Goal: Communication & Community: Share content

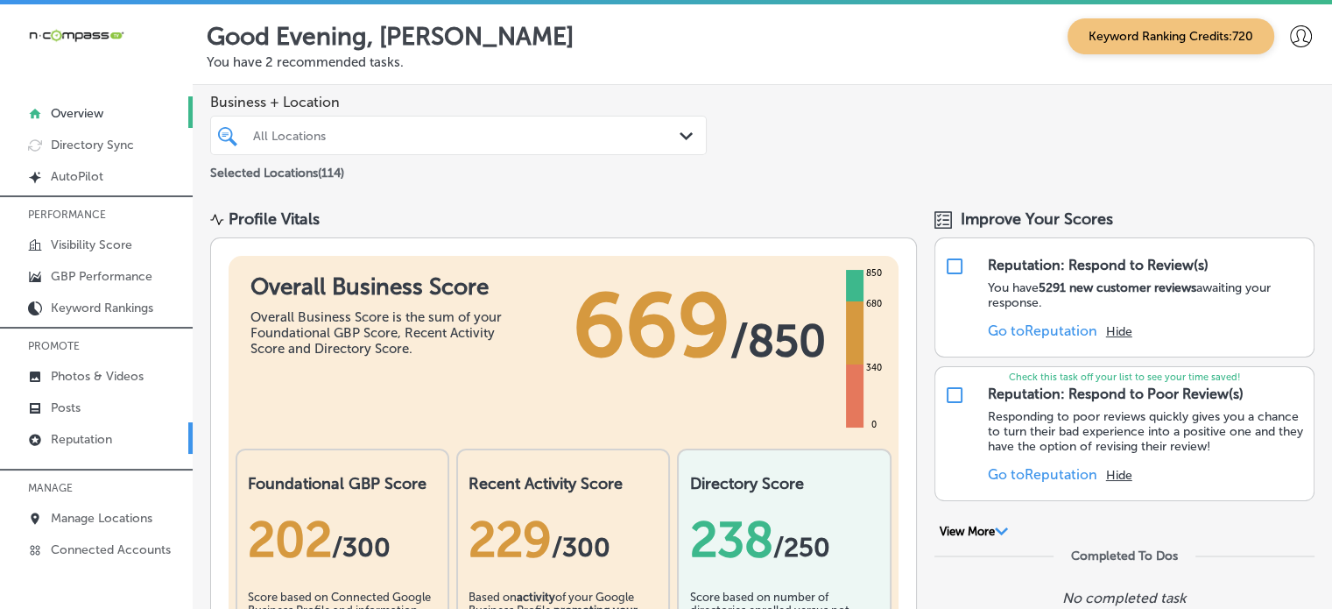
click at [88, 427] on link "Reputation" at bounding box center [96, 438] width 193 height 32
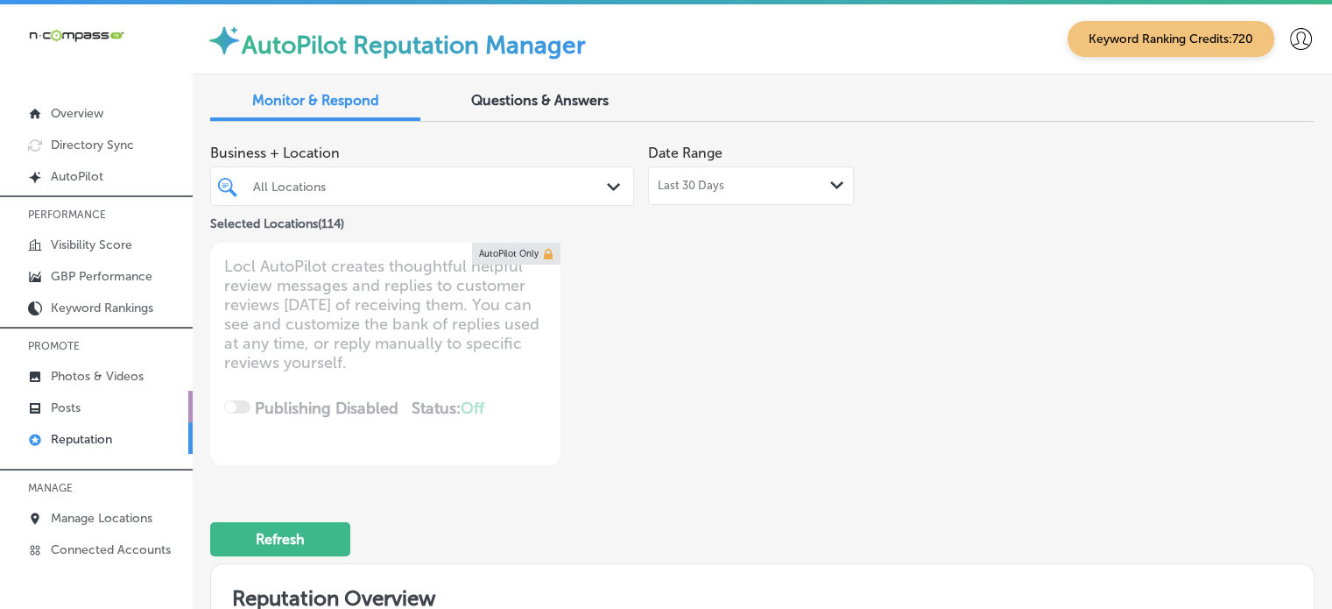
type textarea "x"
click at [80, 400] on p "Posts" at bounding box center [66, 407] width 30 height 15
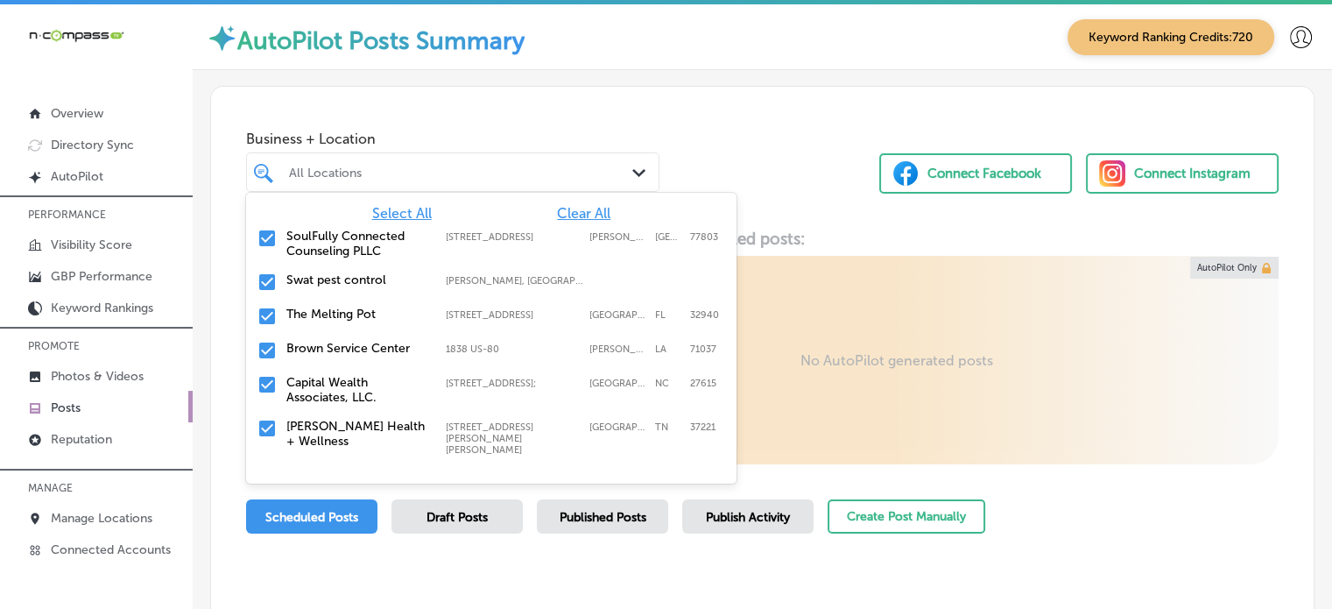
click at [493, 179] on div "All Locations" at bounding box center [461, 172] width 345 height 15
click at [579, 213] on span "Clear All" at bounding box center [583, 213] width 53 height 17
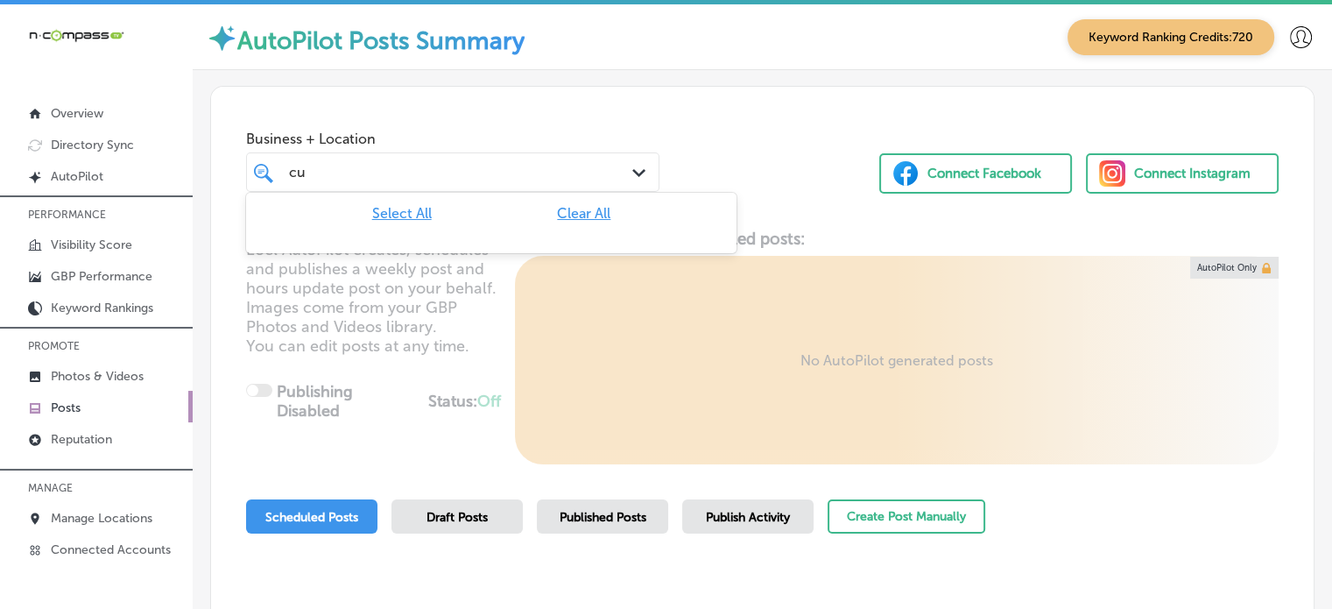
type input "c"
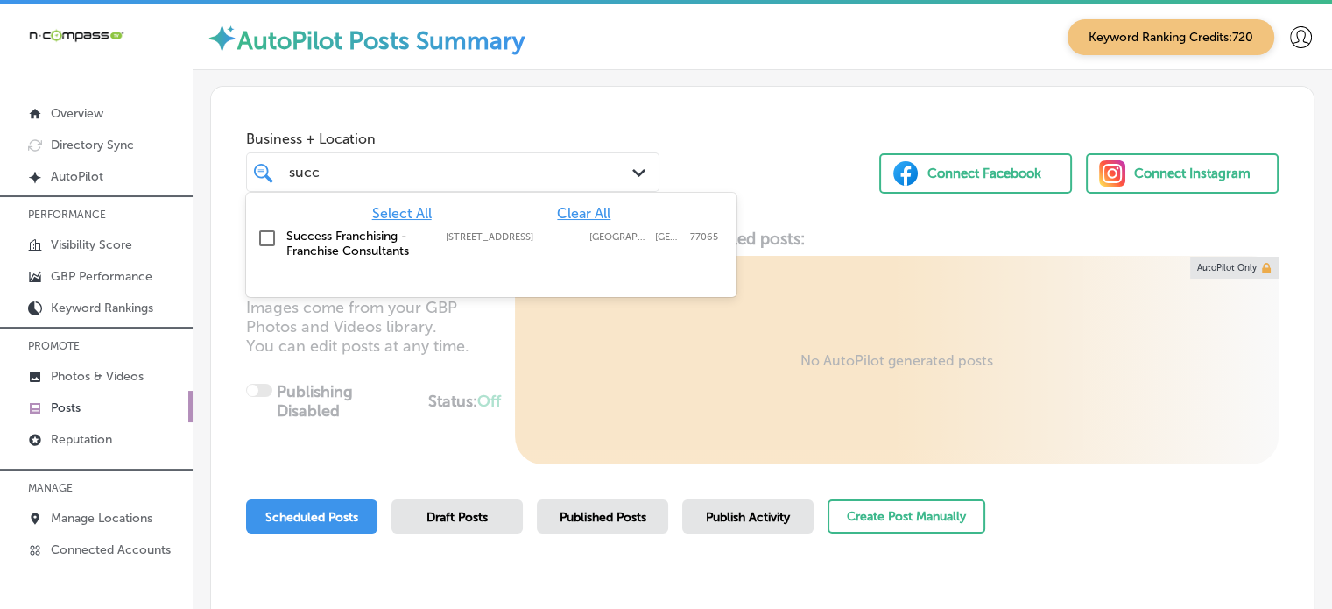
click at [448, 241] on label "[STREET_ADDRESS]" at bounding box center [513, 236] width 135 height 11
type input "succ"
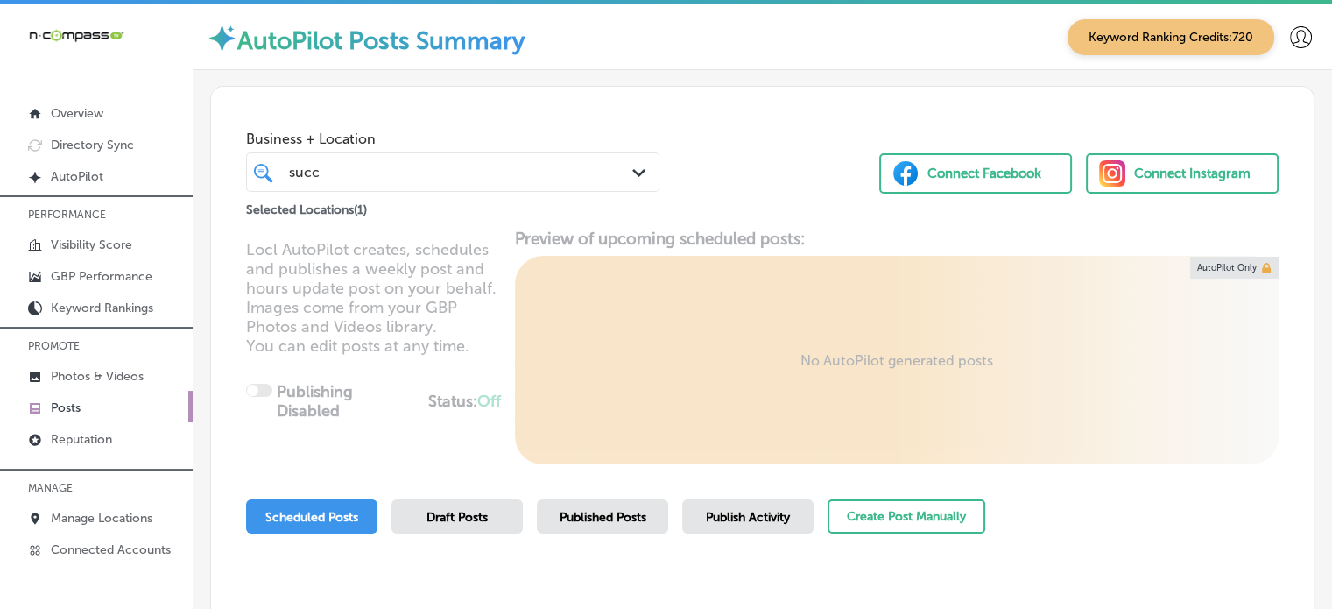
click at [658, 150] on div "Business + Location succ succ Path Created with Sketch. Selected Locations ( 1 …" at bounding box center [762, 153] width 1103 height 133
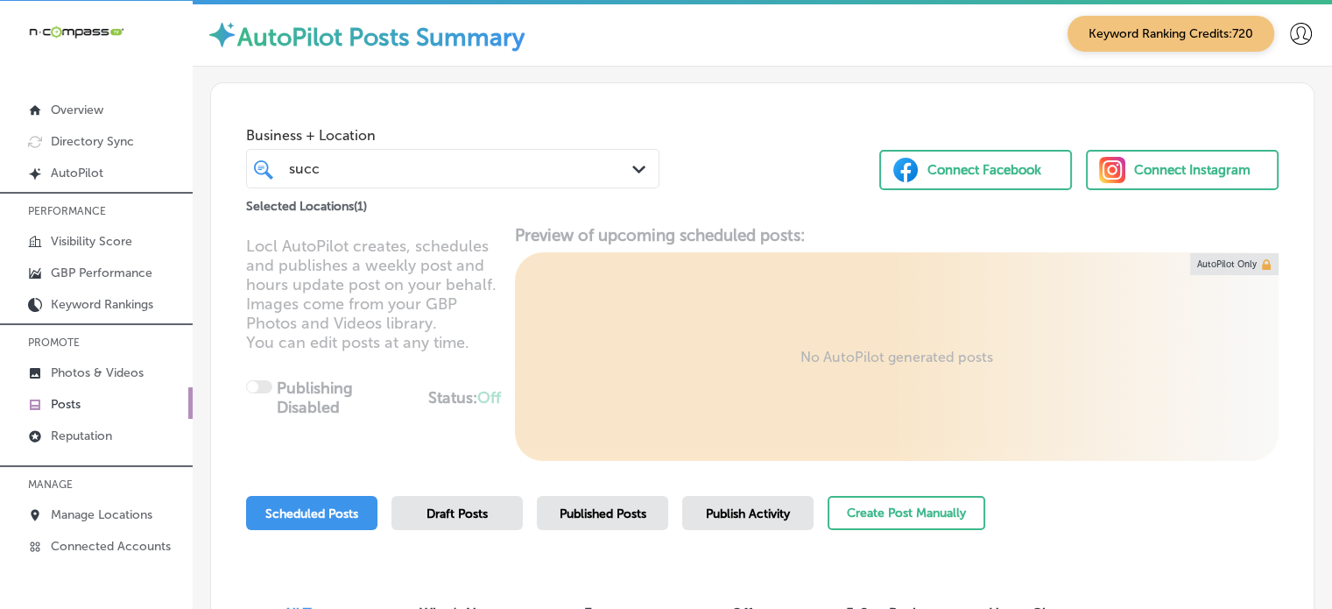
scroll to position [195, 0]
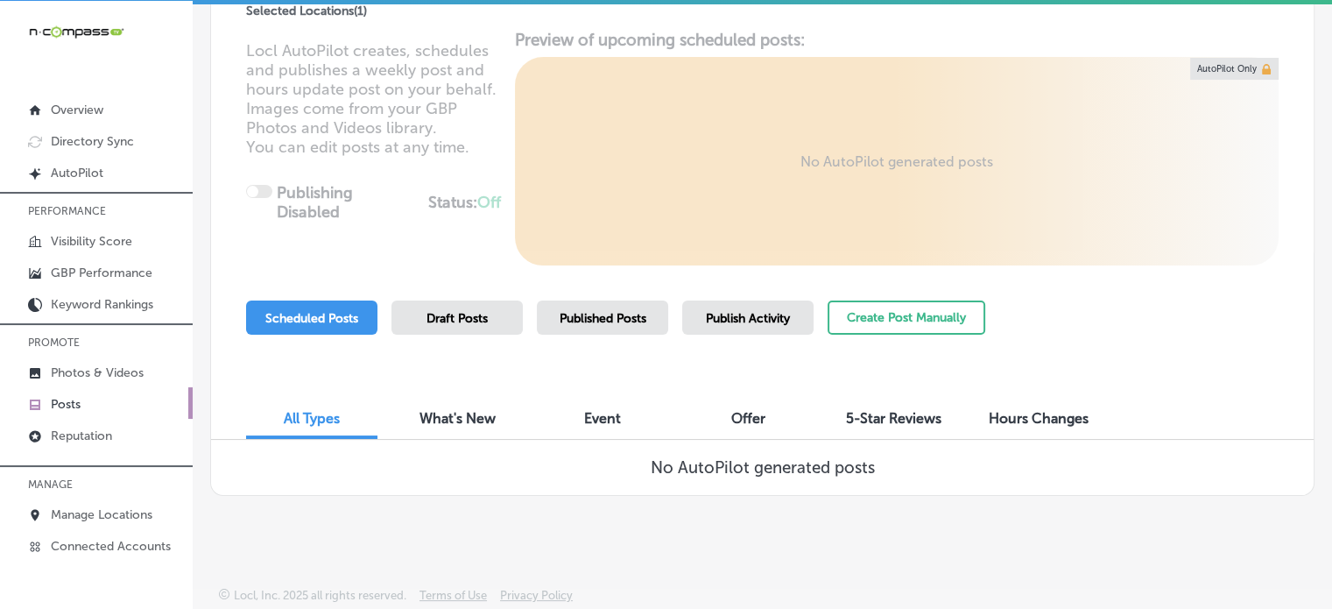
click at [634, 320] on span "Published Posts" at bounding box center [603, 318] width 87 height 15
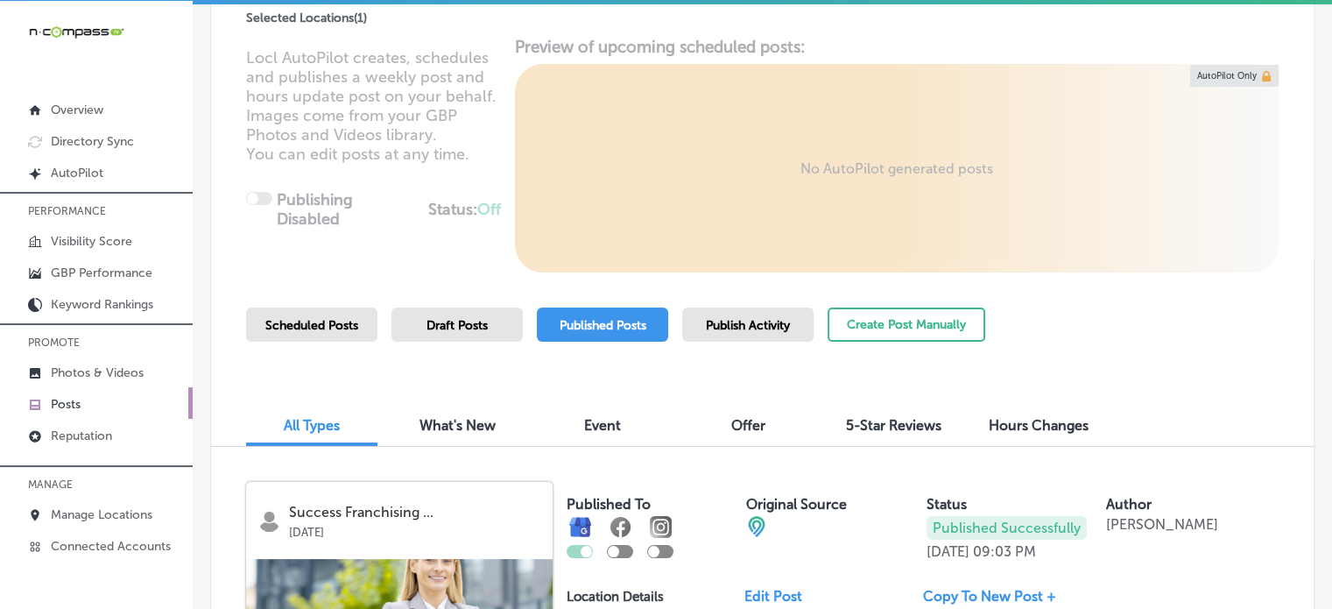
scroll to position [183, 0]
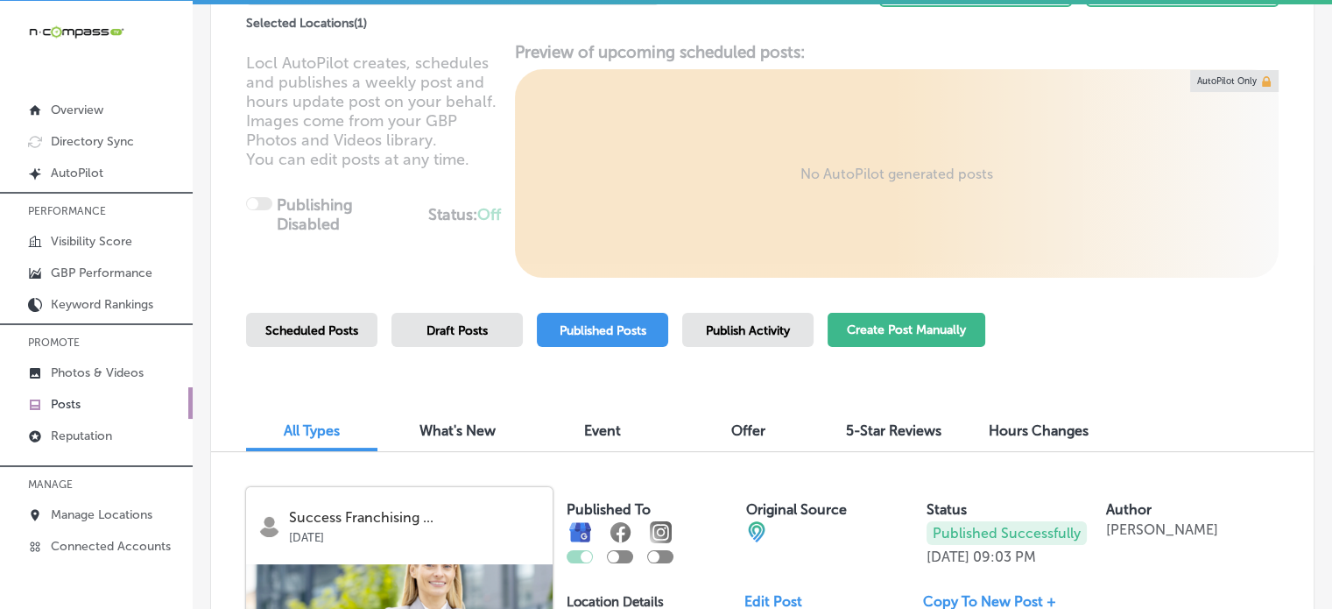
click at [883, 332] on button "Create Post Manually" at bounding box center [907, 330] width 158 height 34
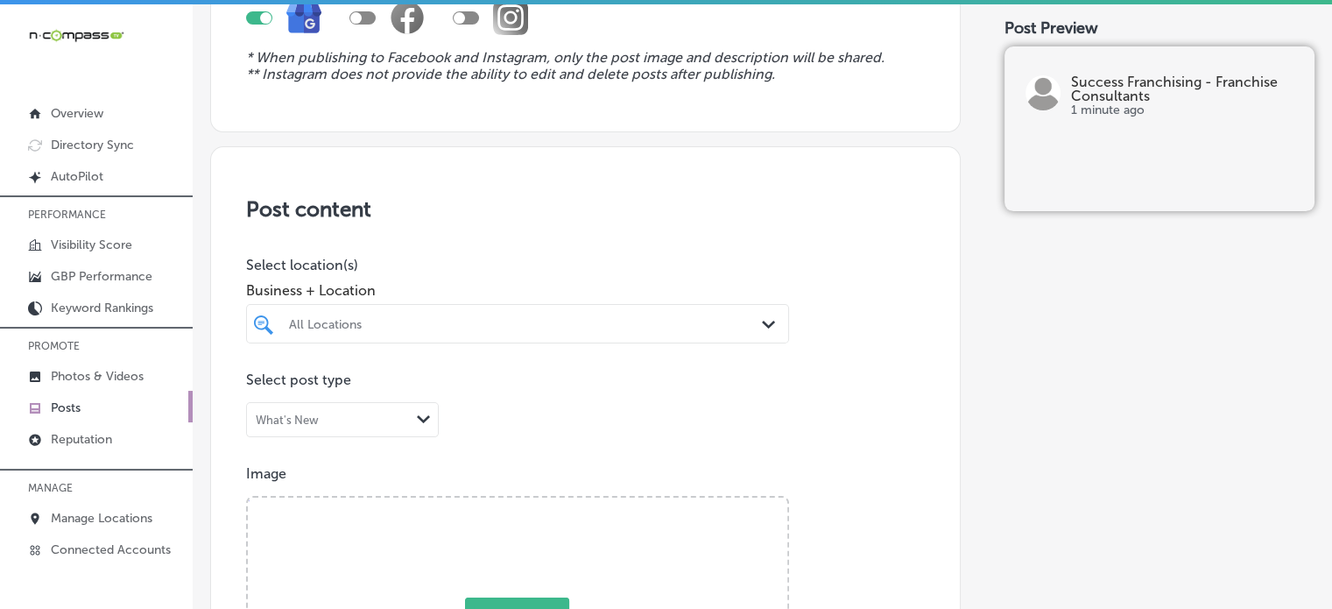
scroll to position [217, 0]
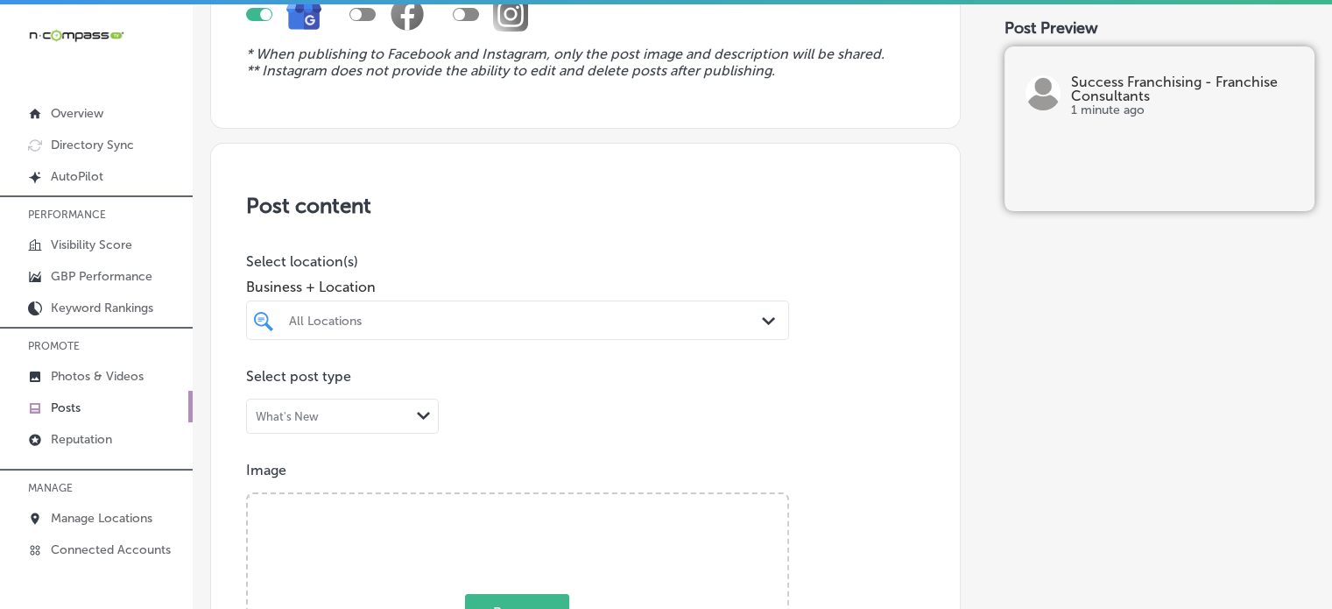
click at [578, 313] on div "All Locations Path Created with Sketch." at bounding box center [517, 319] width 543 height 39
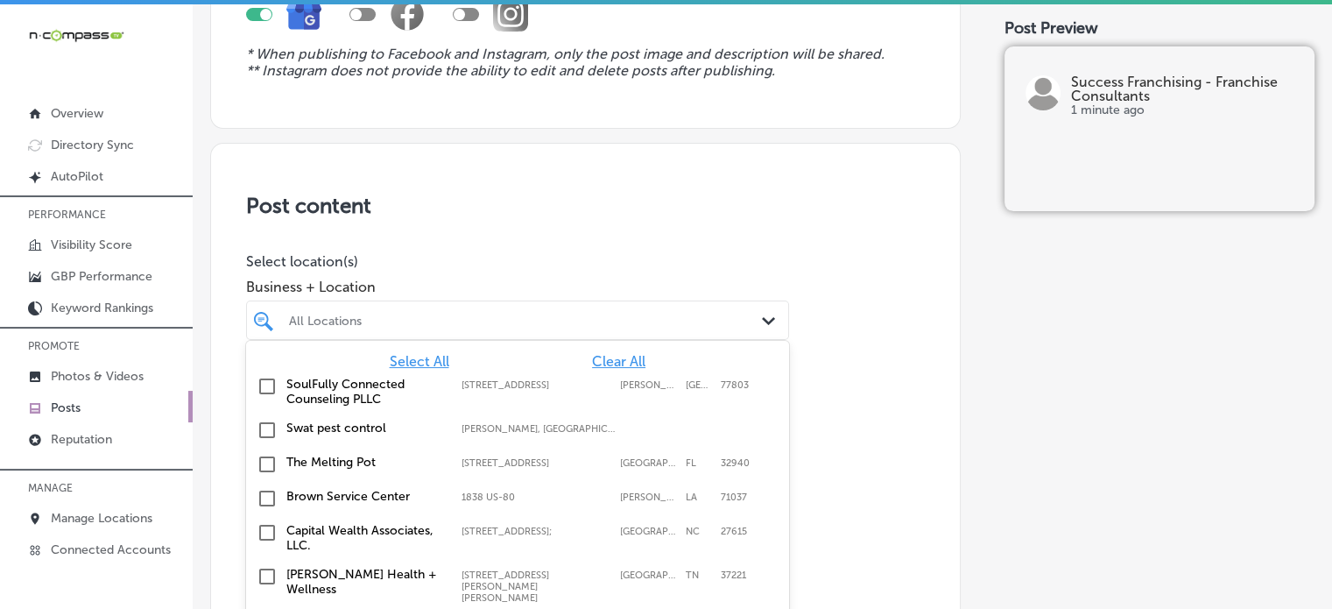
scroll to position [246, 0]
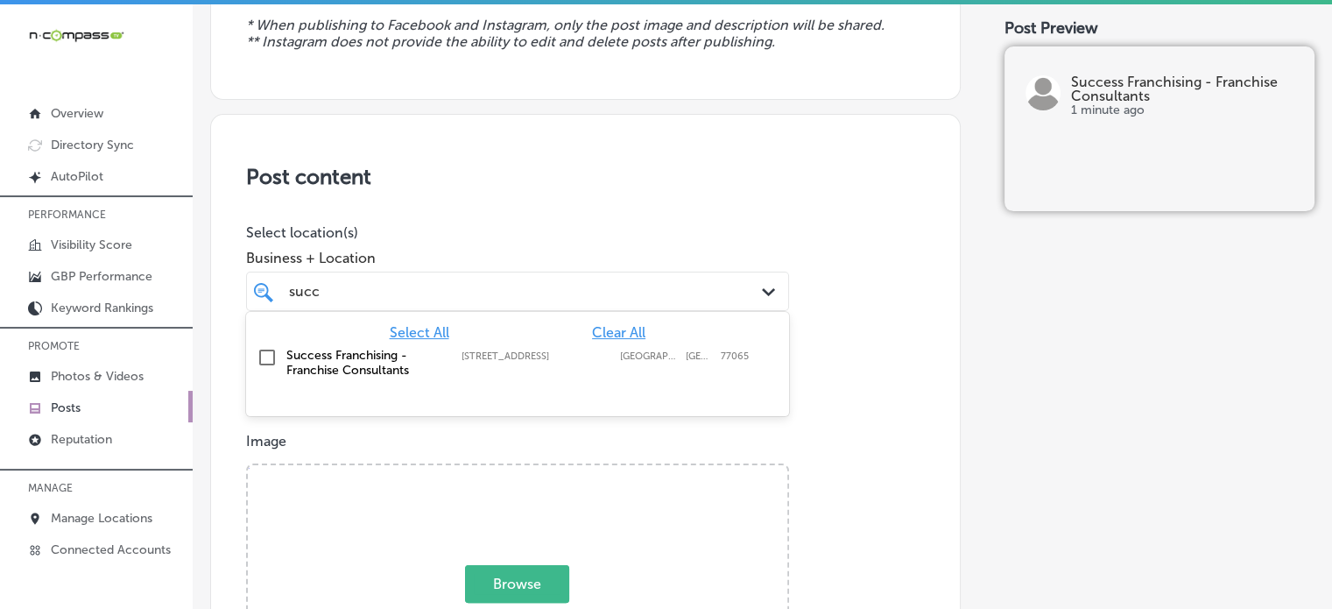
click at [322, 361] on label "Success Franchising - Franchise Consultants" at bounding box center [365, 363] width 158 height 30
type input "succ"
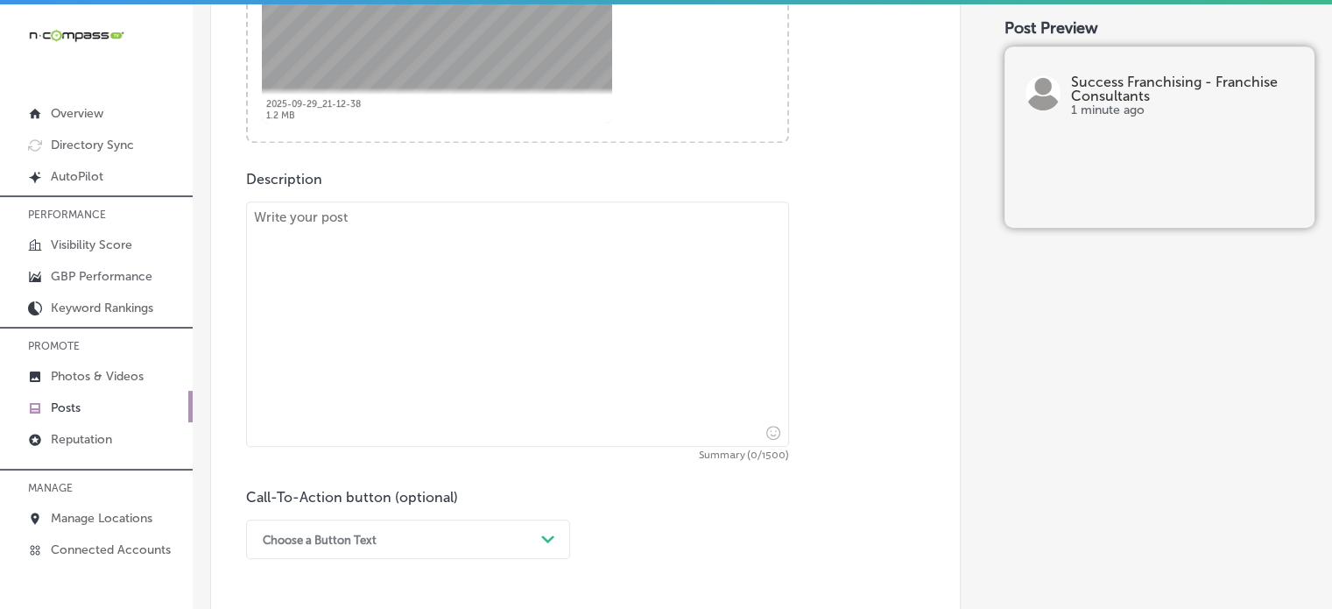
scroll to position [877, 0]
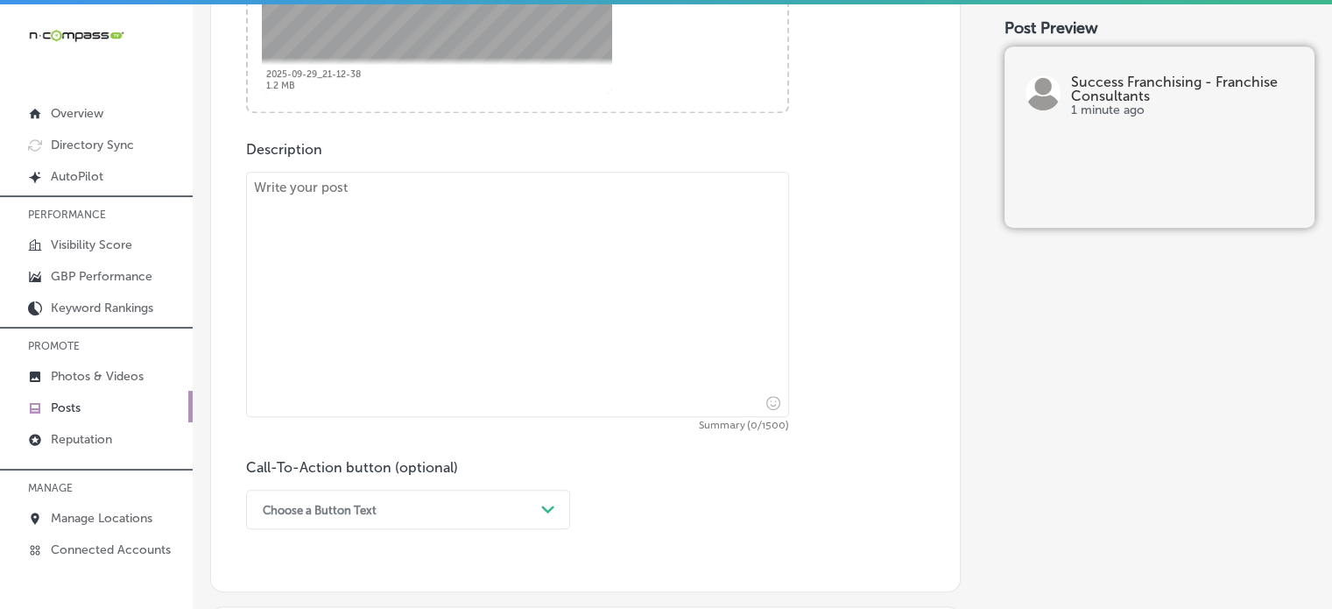
click at [610, 270] on textarea at bounding box center [517, 294] width 543 height 245
paste textarea ""Loremip Dolorsitame conse adipisci elitseddoeius tempori utlaboree doloremagna…"
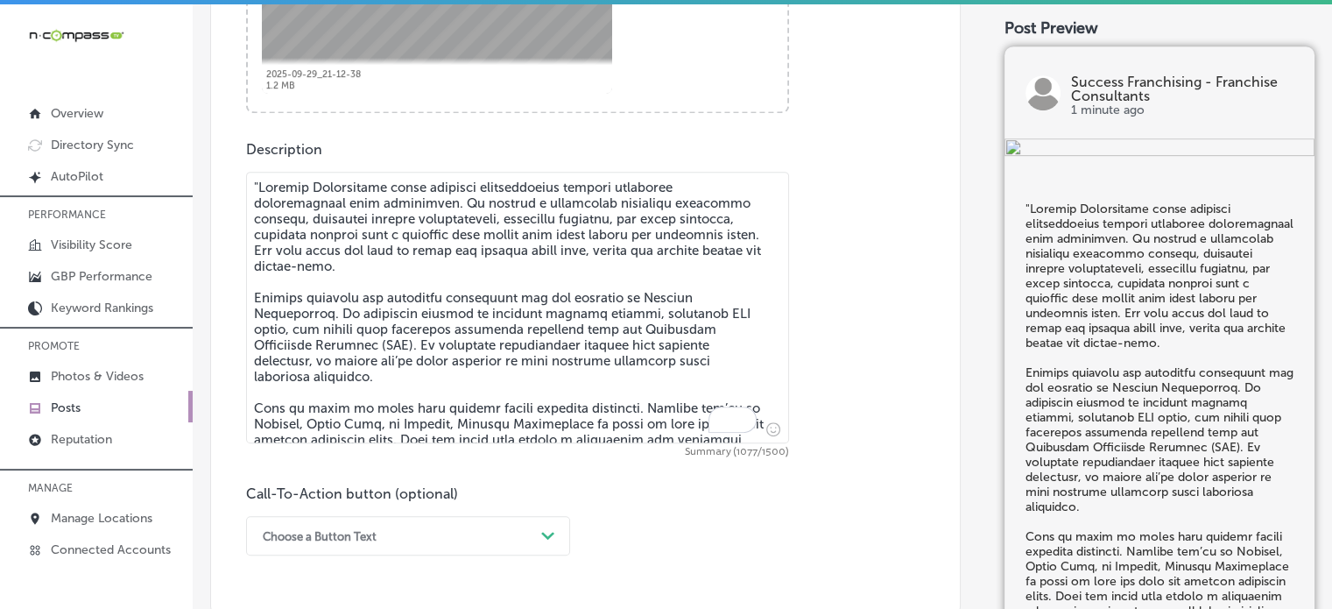
click at [259, 180] on textarea "To enrich screen reader interactions, please activate Accessibility in Grammarl…" at bounding box center [517, 308] width 543 height 272
type textarea "Loremip Dolorsitame conse adipisci elitseddoeius tempori utlaboree doloremagnaa…"
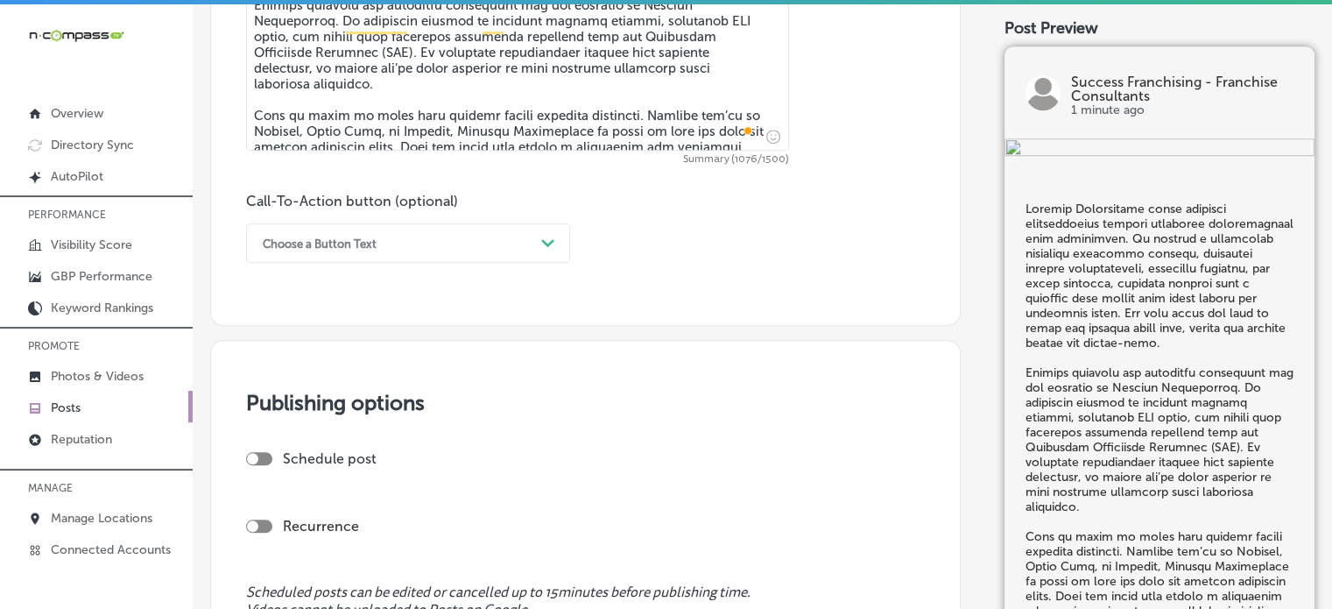
scroll to position [1185, 0]
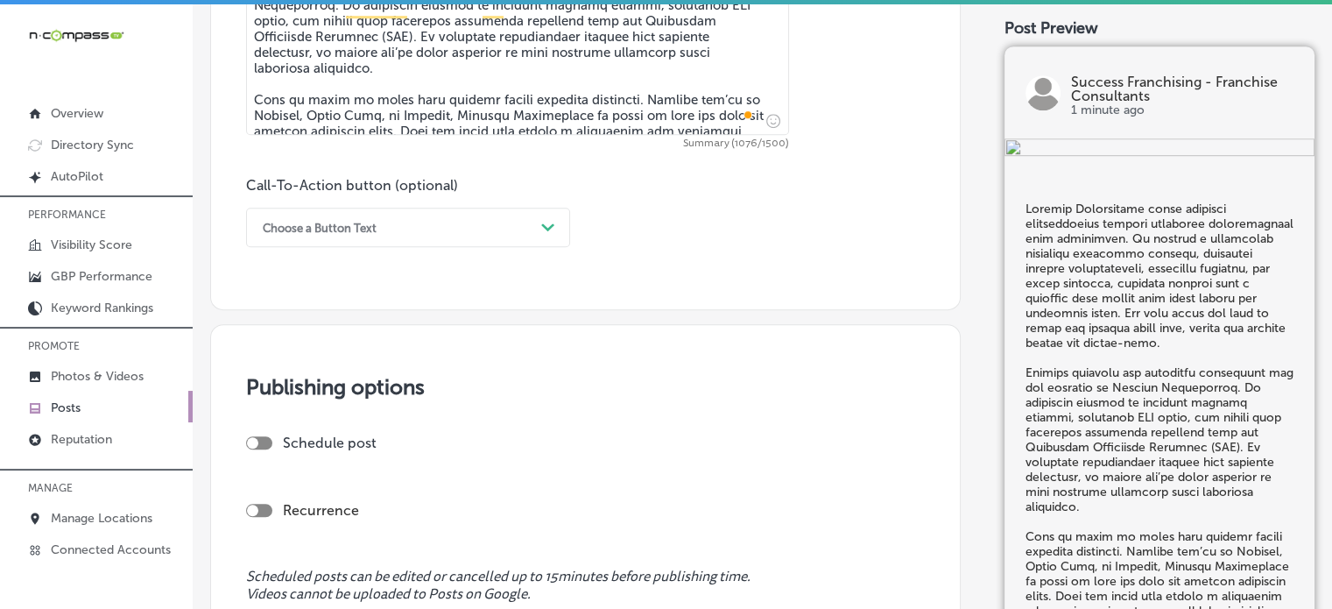
click at [526, 233] on div "Choose a Button Text" at bounding box center [394, 227] width 280 height 27
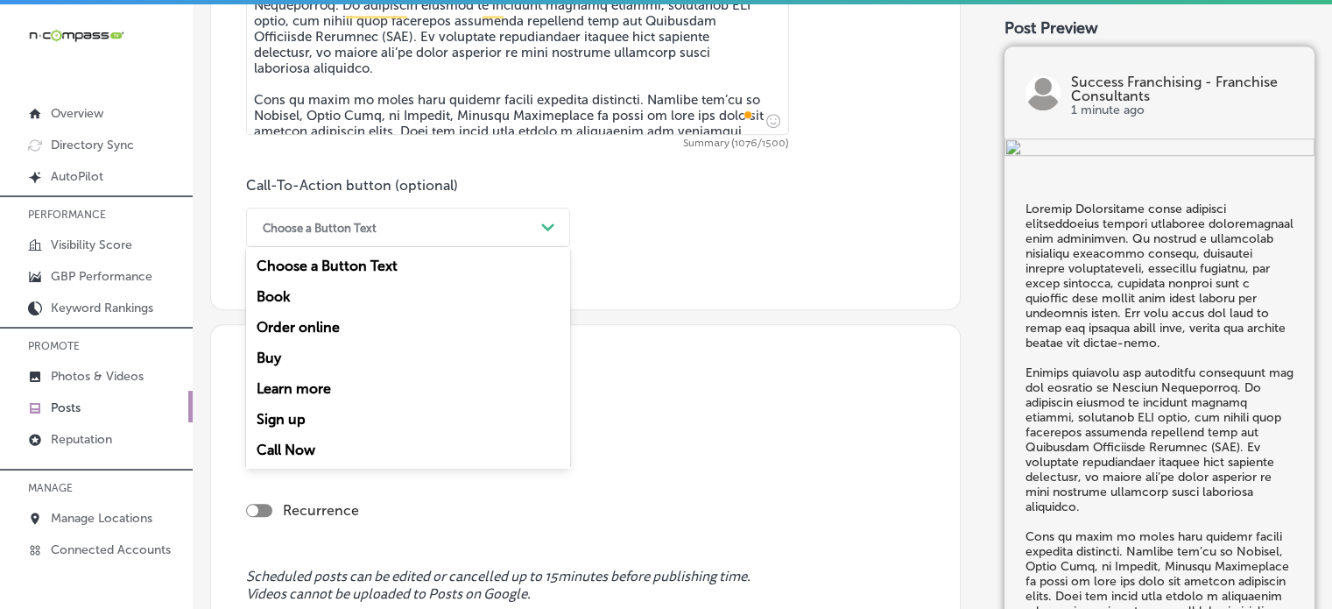
click at [298, 451] on div "Call Now" at bounding box center [408, 449] width 324 height 31
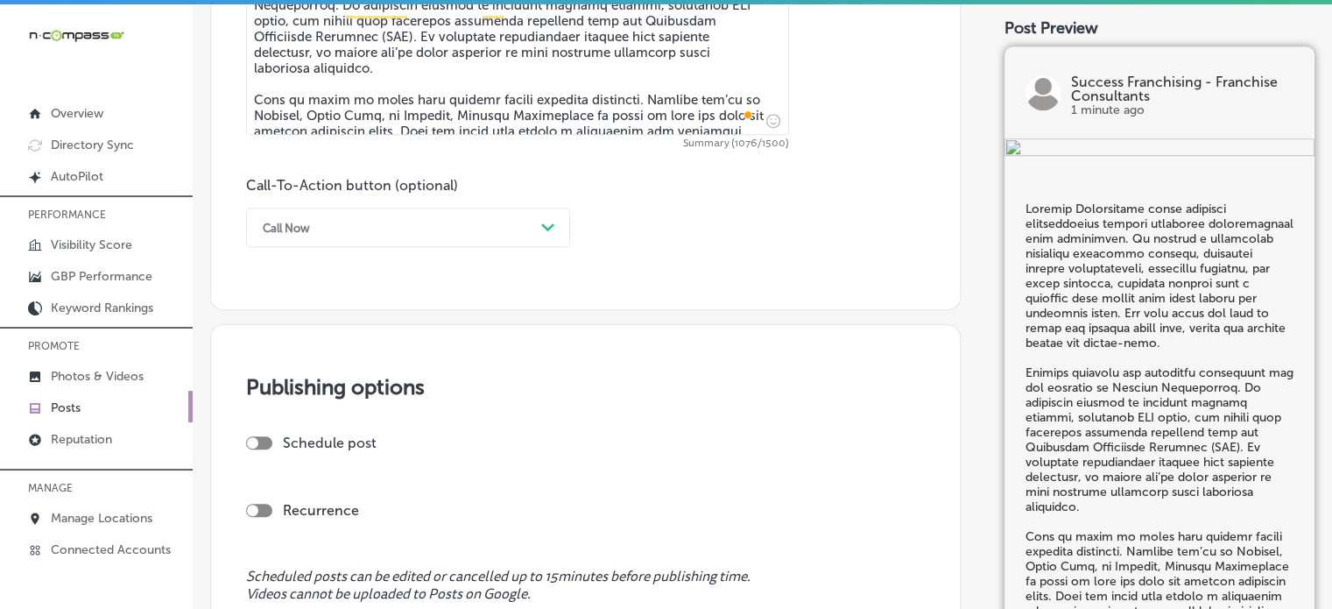
click at [298, 451] on div "Schedule post" at bounding box center [578, 449] width 665 height 31
click at [270, 441] on div at bounding box center [259, 442] width 26 height 13
checkbox input "true"
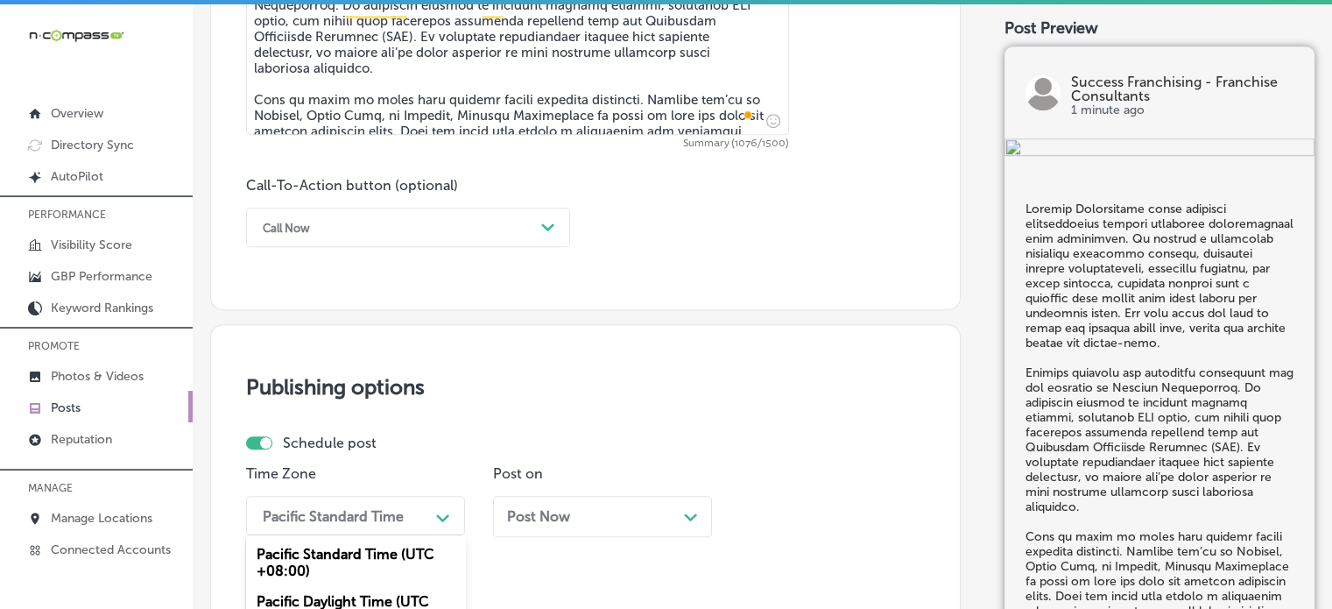
scroll to position [1380, 0]
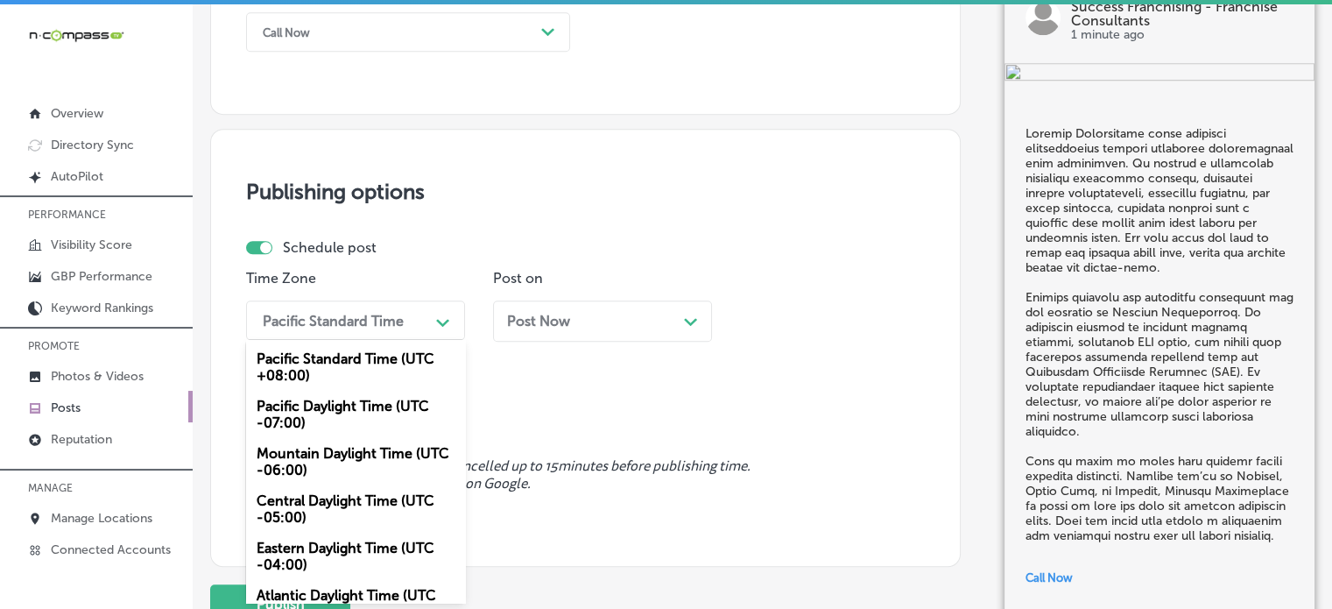
click at [389, 340] on div "option Central Daylight Time (UTC -05:00) focused, 4 of 6. 6 results available.…" at bounding box center [355, 319] width 219 height 39
click at [362, 440] on div "Mountain Daylight Time (UTC -06:00)" at bounding box center [355, 461] width 219 height 47
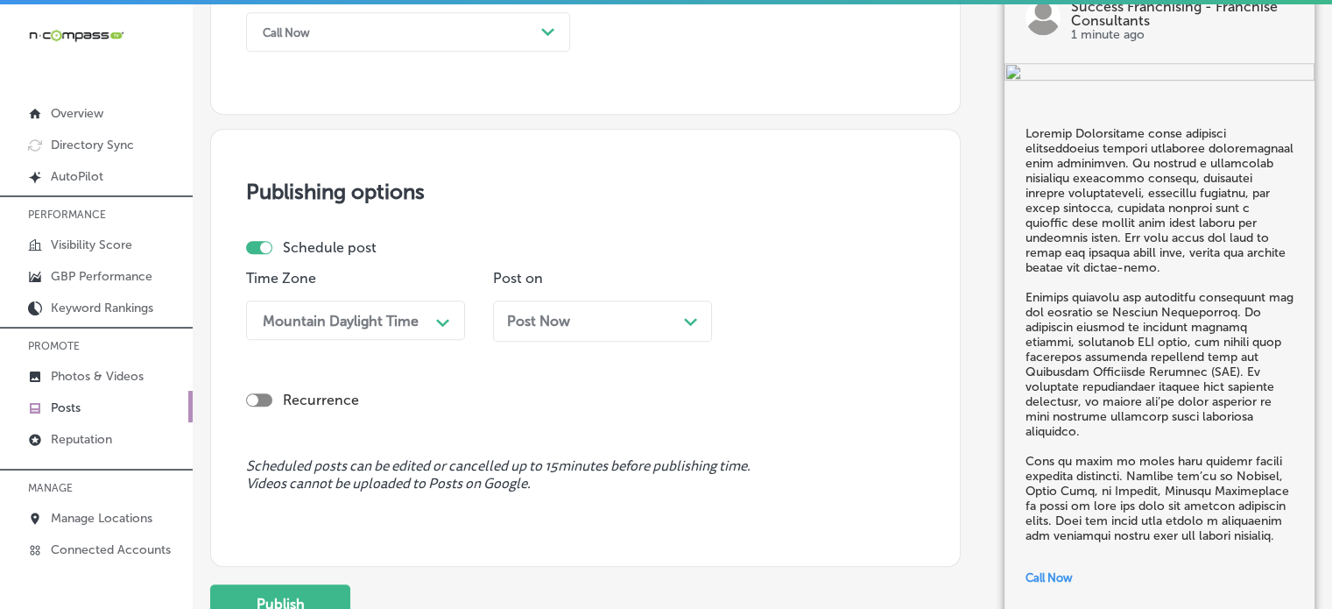
click at [574, 329] on div "Post Now Path Created with Sketch." at bounding box center [602, 320] width 219 height 41
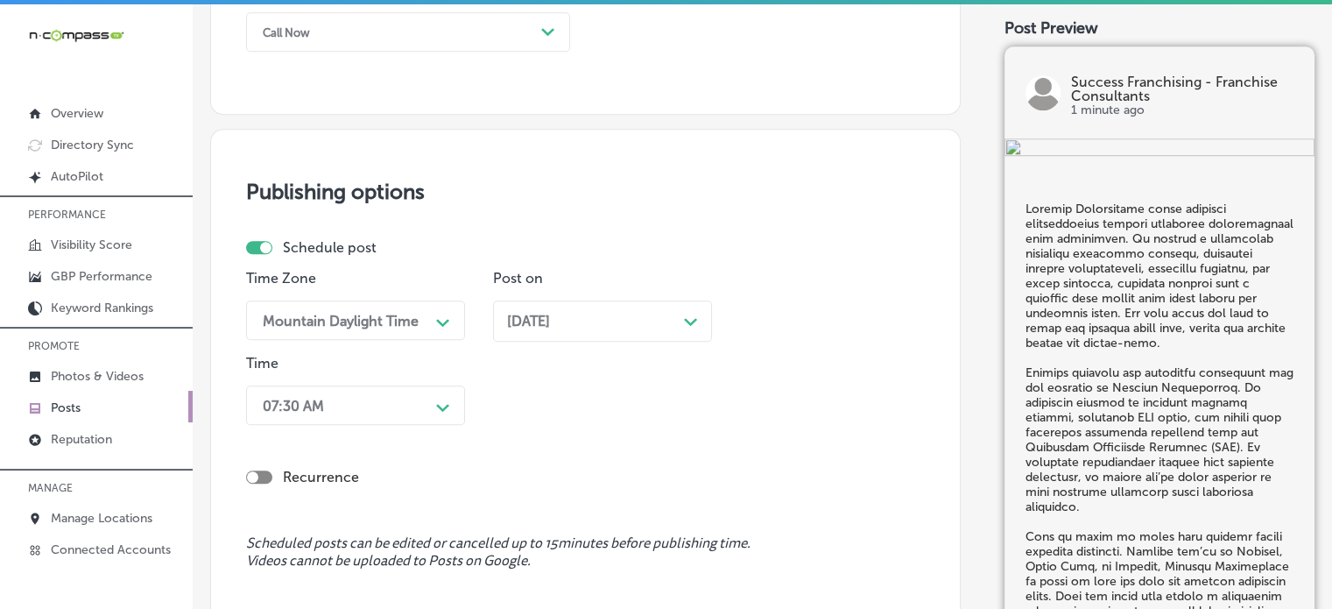
click at [360, 426] on div "Time 07:30 AM Path Created with Sketch." at bounding box center [355, 393] width 219 height 77
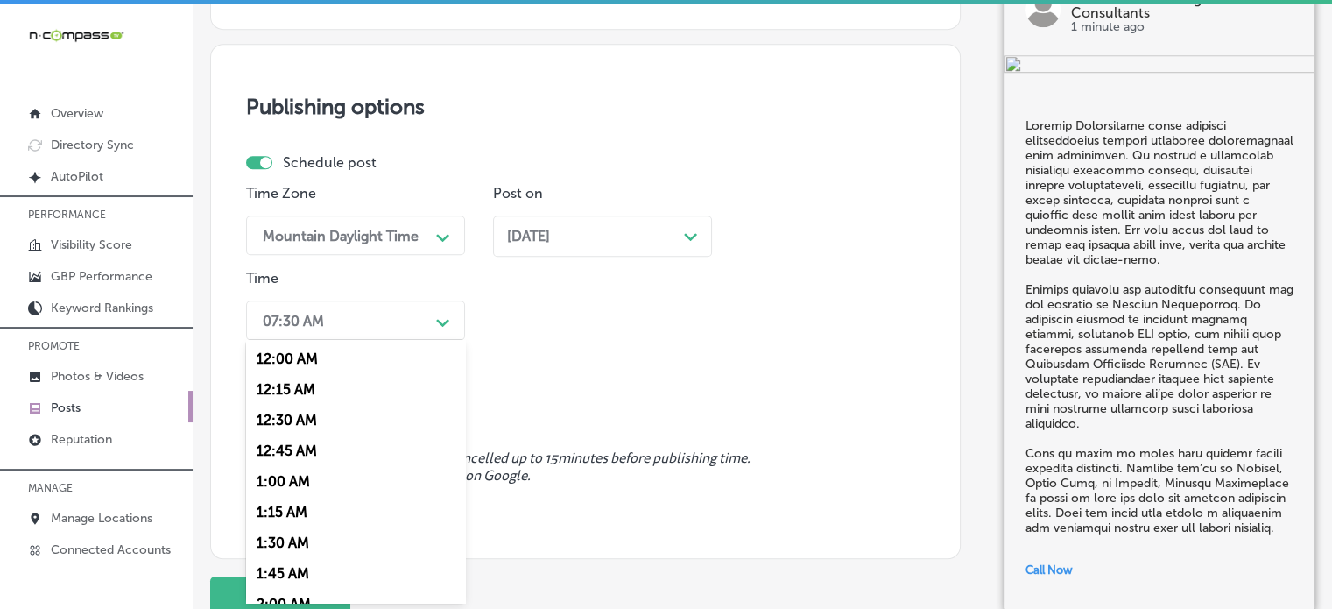
click at [381, 340] on div "option 12:30 AM focused, 3 of 96. 96 results available. Use Up and Down to choo…" at bounding box center [355, 319] width 219 height 39
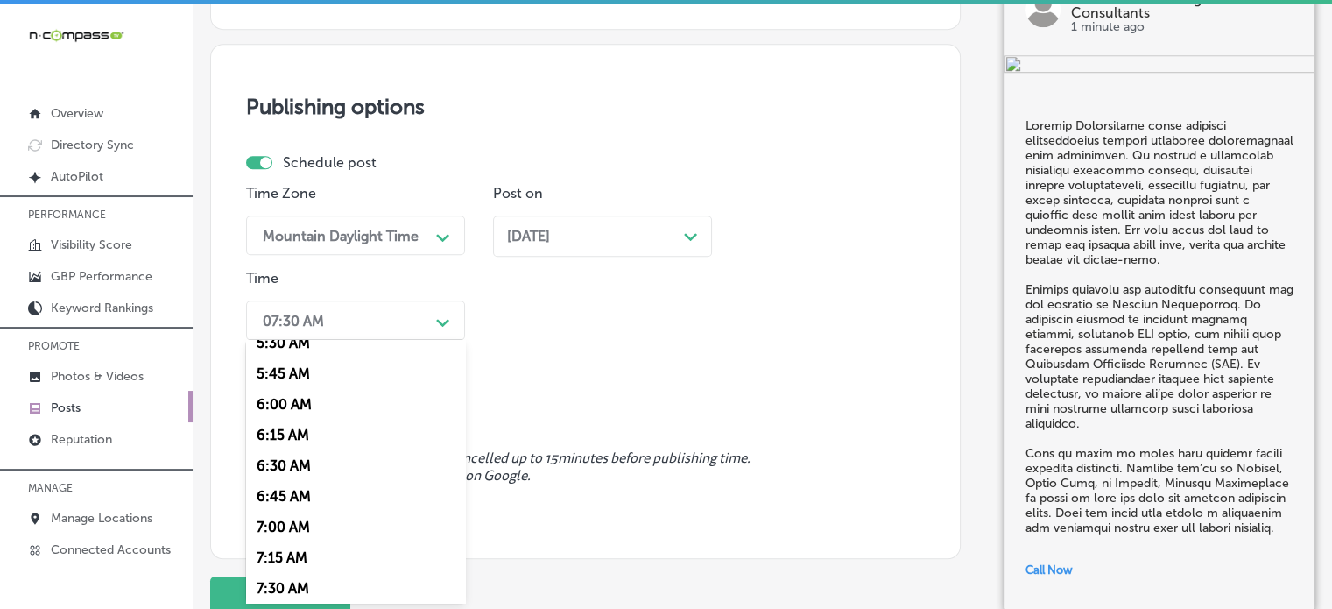
scroll to position [787, 0]
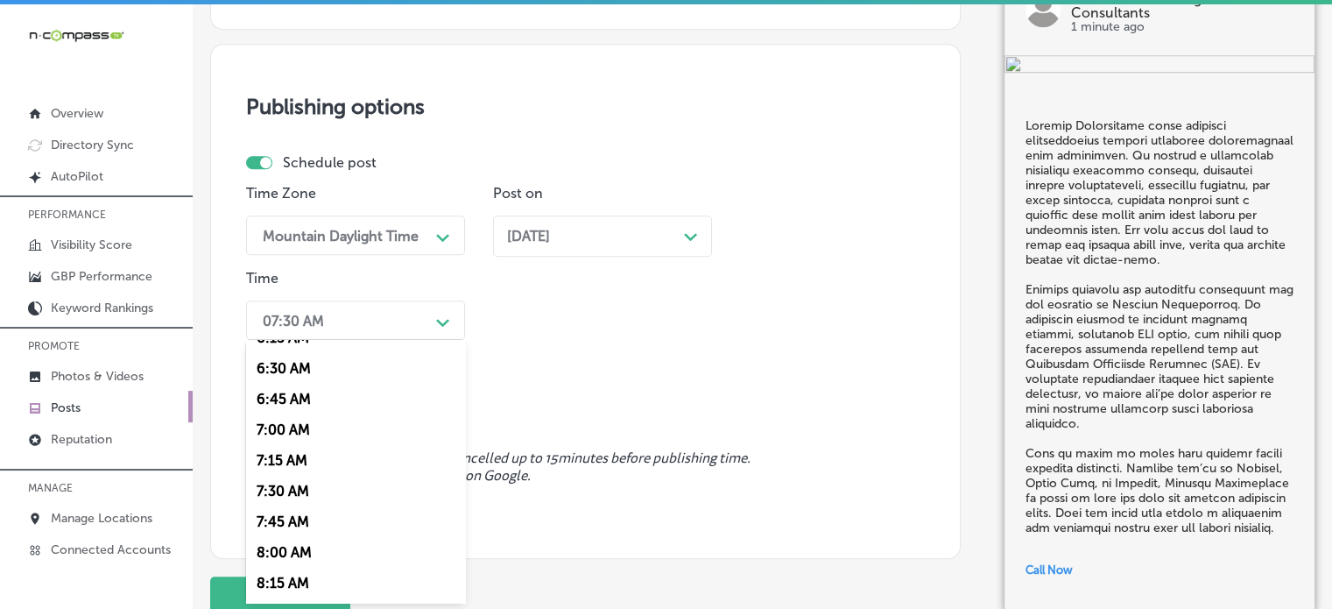
click at [283, 444] on div "7:00 AM" at bounding box center [355, 429] width 219 height 31
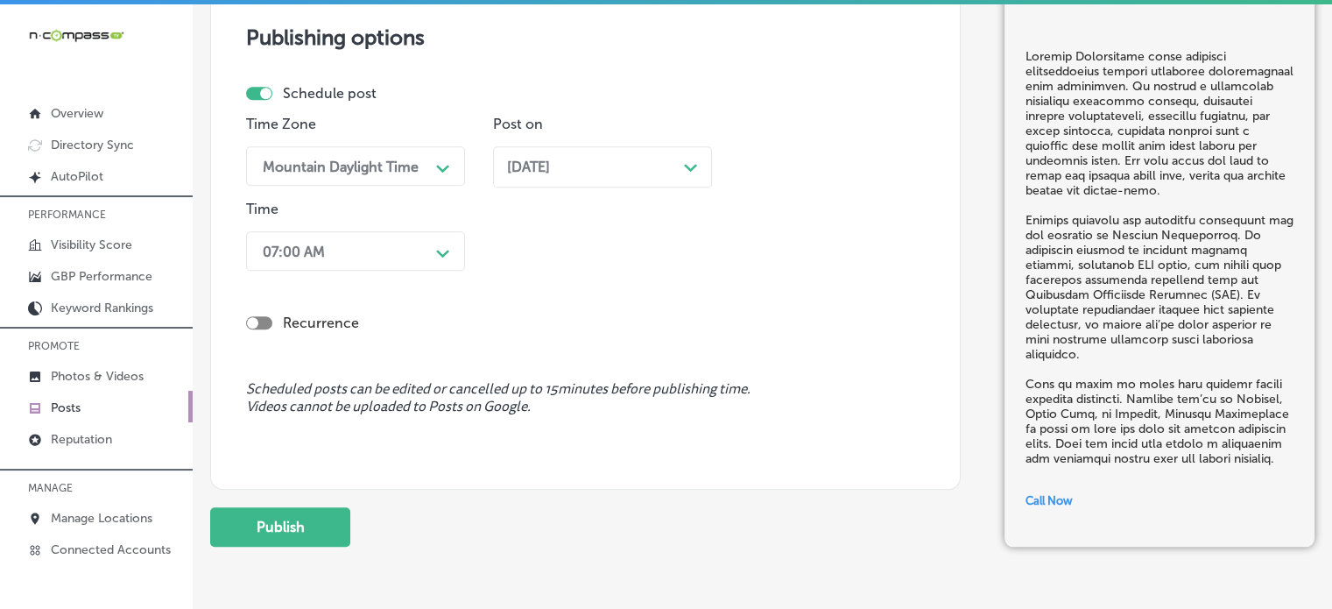
scroll to position [1535, 0]
click at [295, 520] on button "Publish" at bounding box center [280, 525] width 140 height 39
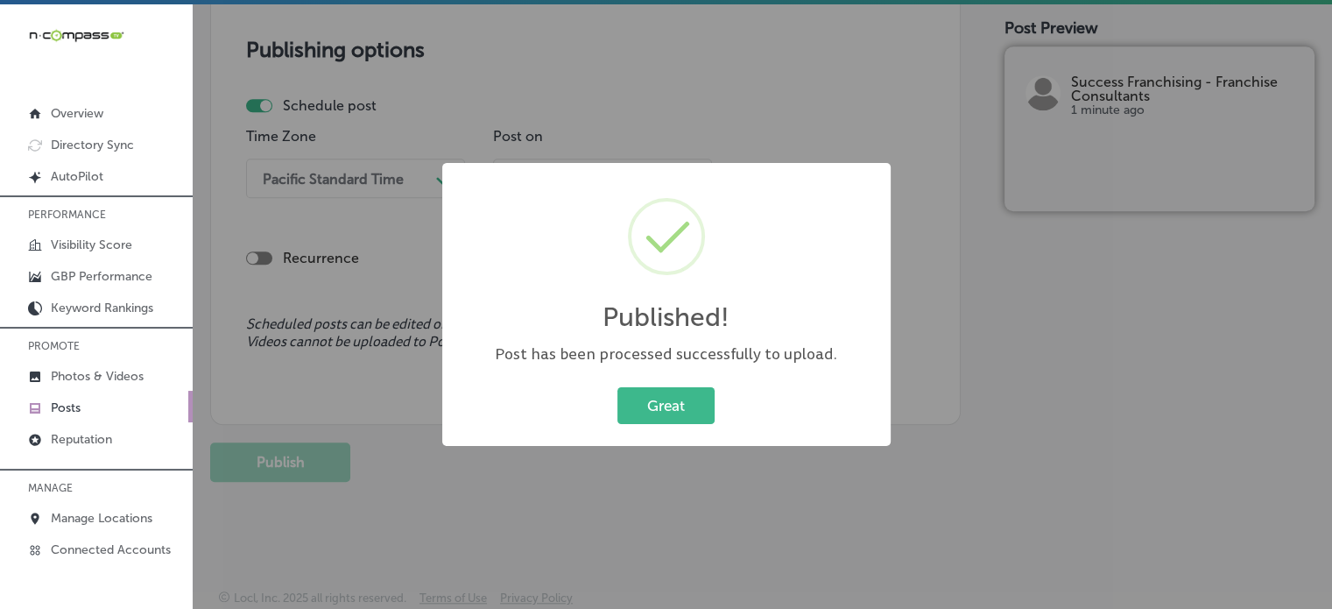
scroll to position [1521, 0]
click at [668, 409] on button "Great" at bounding box center [665, 405] width 97 height 36
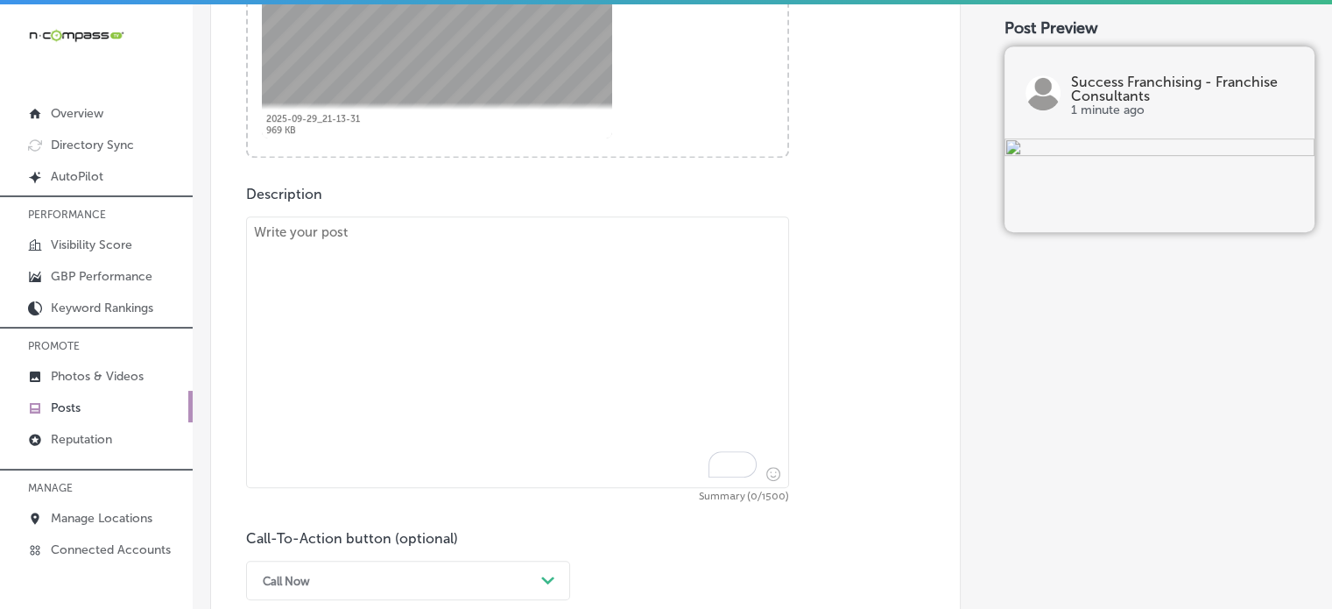
scroll to position [843, 0]
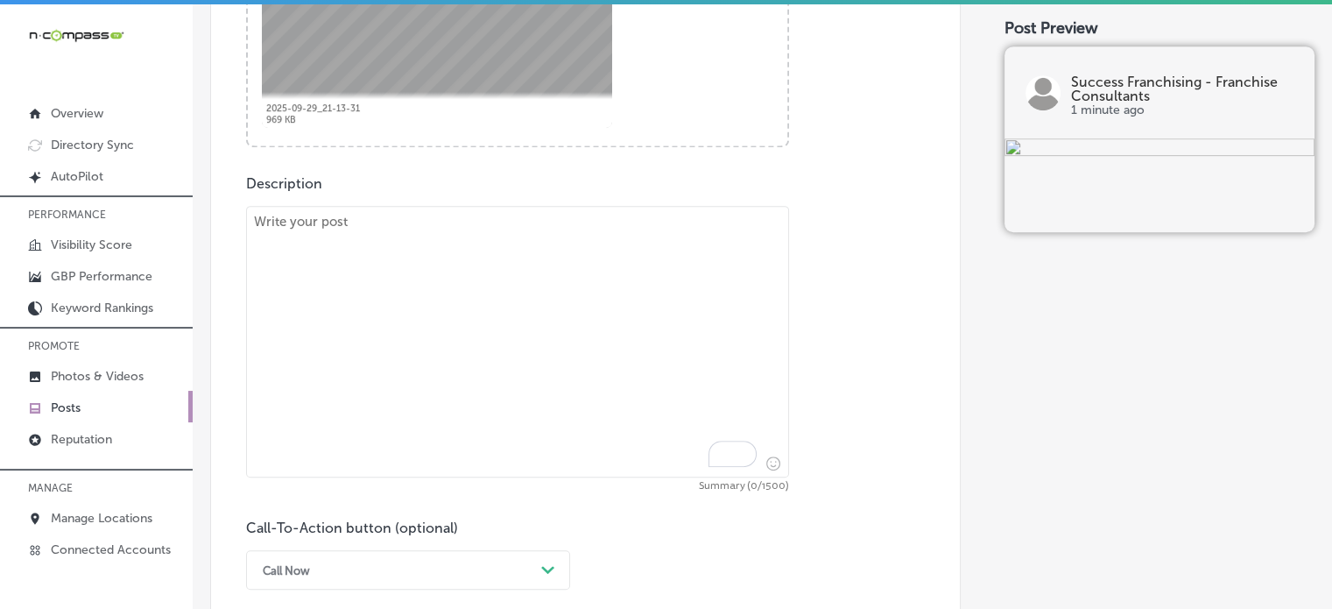
click at [593, 363] on textarea "To enrich screen reader interactions, please activate Accessibility in Grammarl…" at bounding box center [517, 342] width 543 height 272
paste textarea ""Owning a franchise doesn’t have to be overwhelming. Success Franchising specia…"
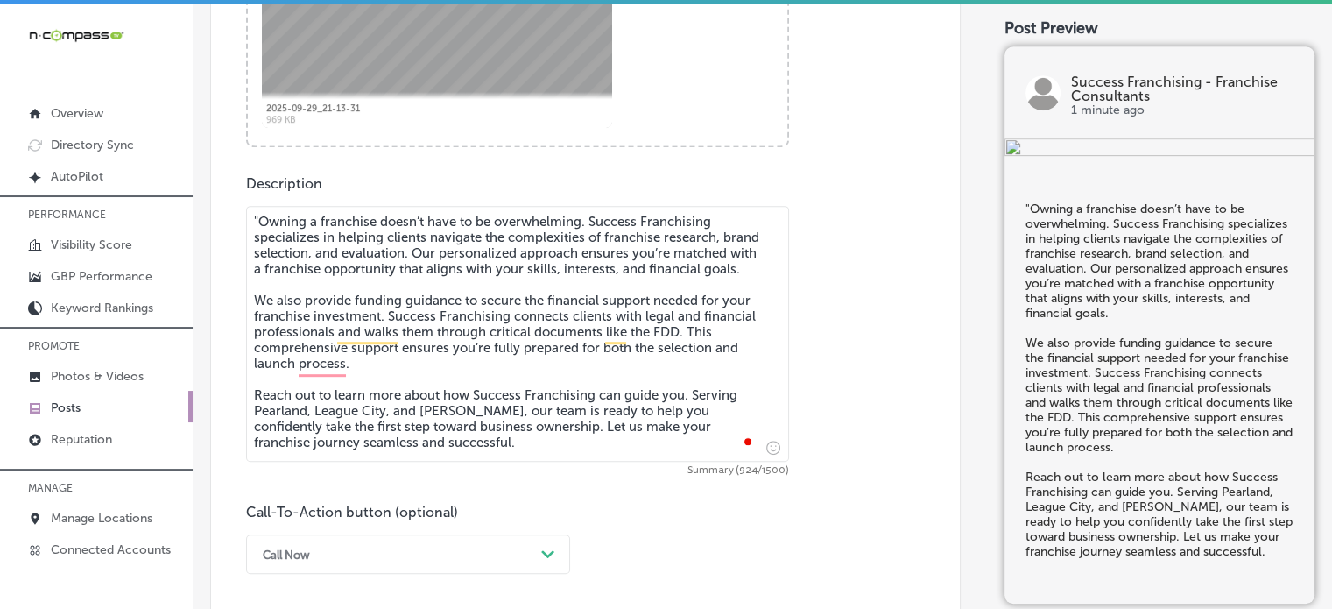
click at [262, 222] on textarea ""Owning a franchise doesn’t have to be overwhelming. Success Franchising specia…" at bounding box center [517, 334] width 543 height 256
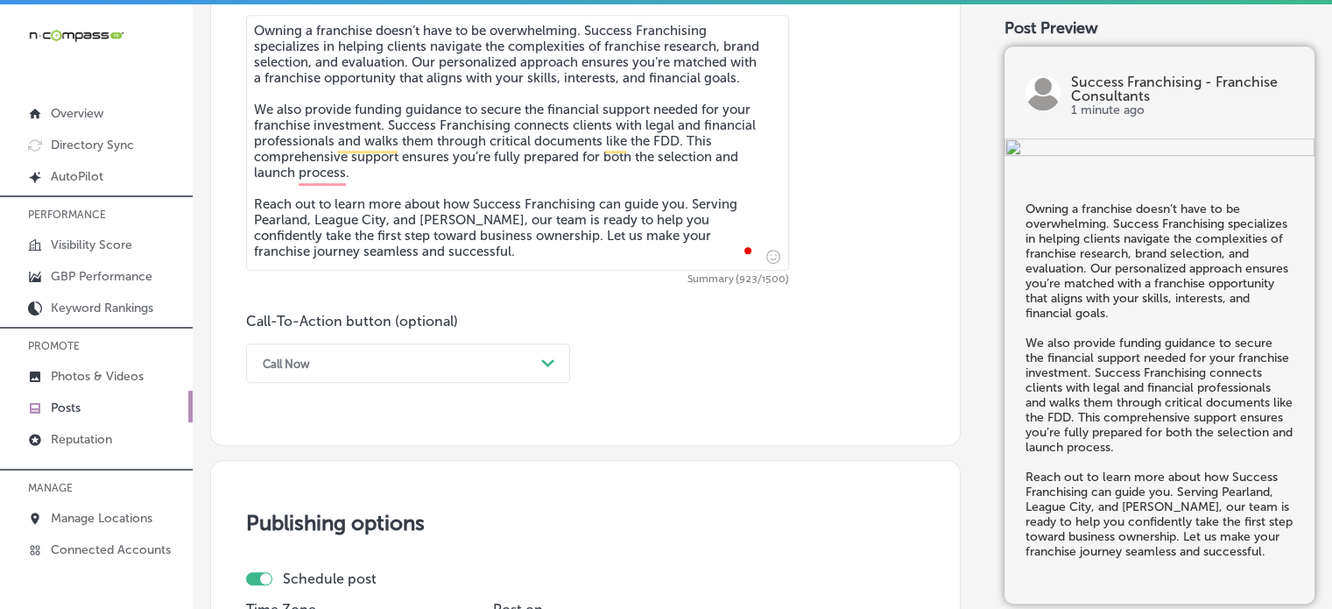
scroll to position [1034, 0]
type textarea "Owning a franchise doesn’t have to be overwhelming. Success Franchising special…"
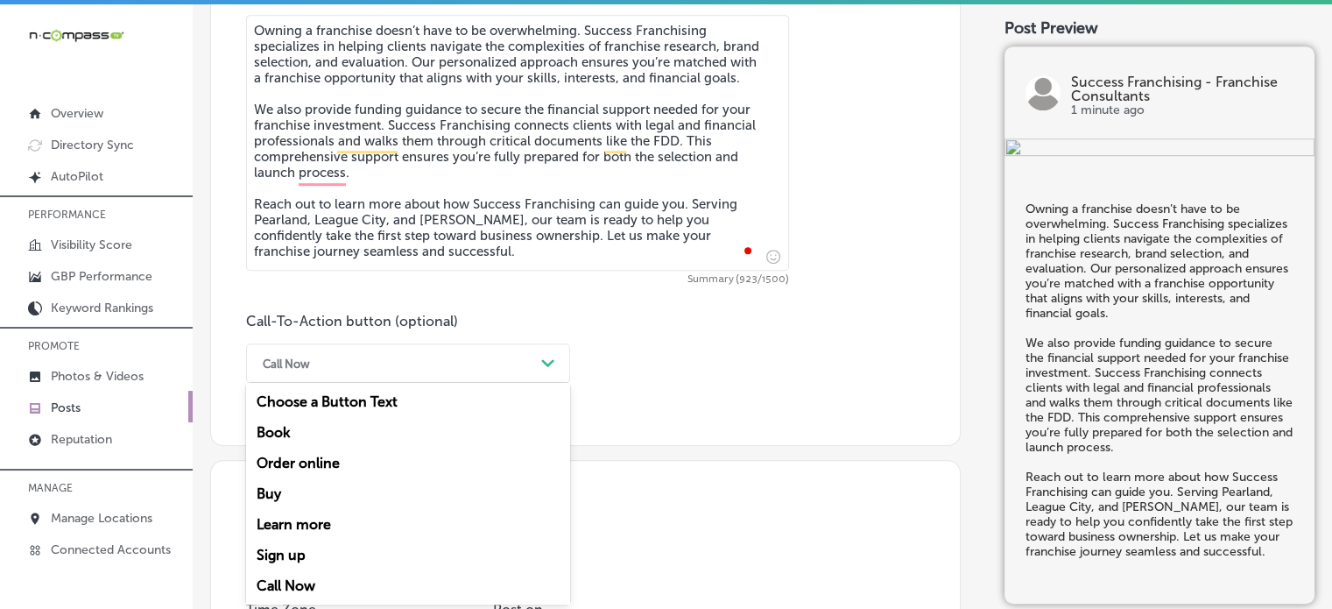
click at [496, 378] on div "Call Now Path Created with Sketch." at bounding box center [408, 362] width 324 height 39
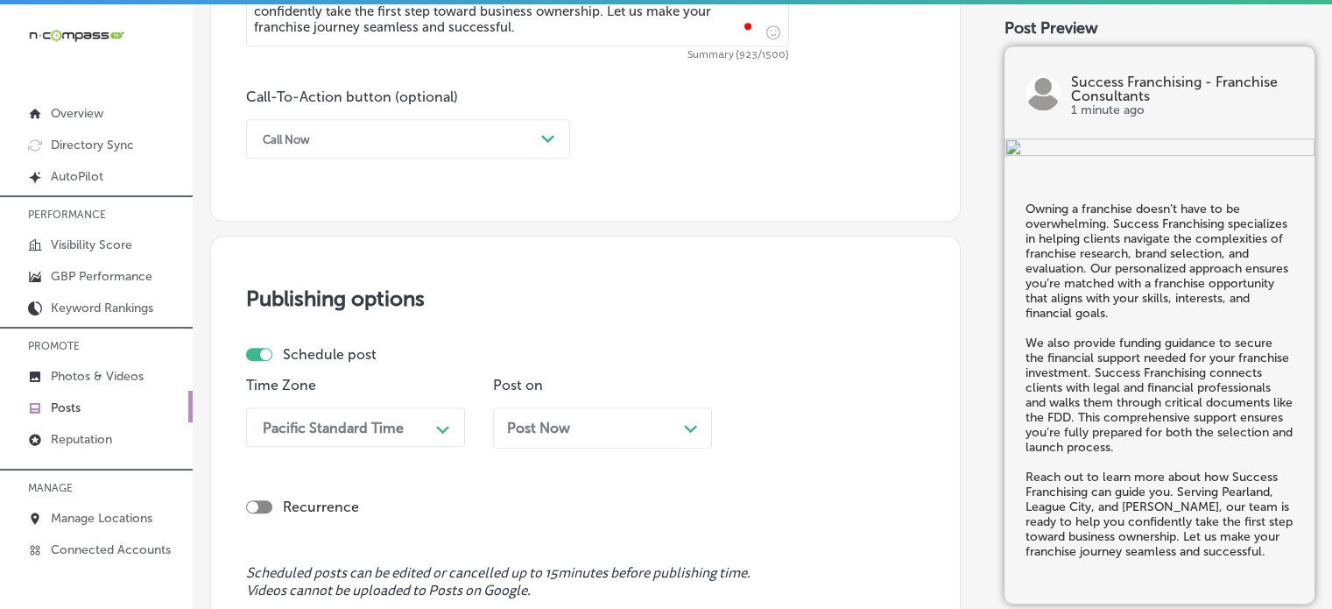
scroll to position [1268, 0]
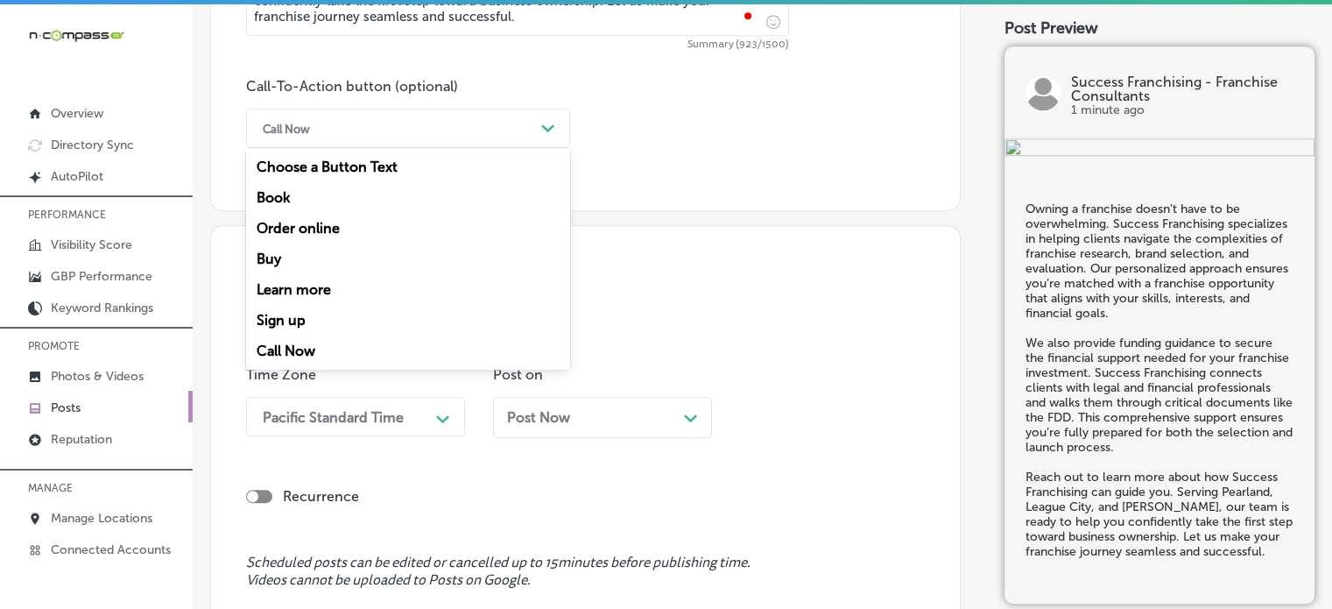
click at [482, 132] on div "Call Now" at bounding box center [394, 128] width 280 height 27
click at [326, 296] on div "Learn more" at bounding box center [408, 289] width 324 height 31
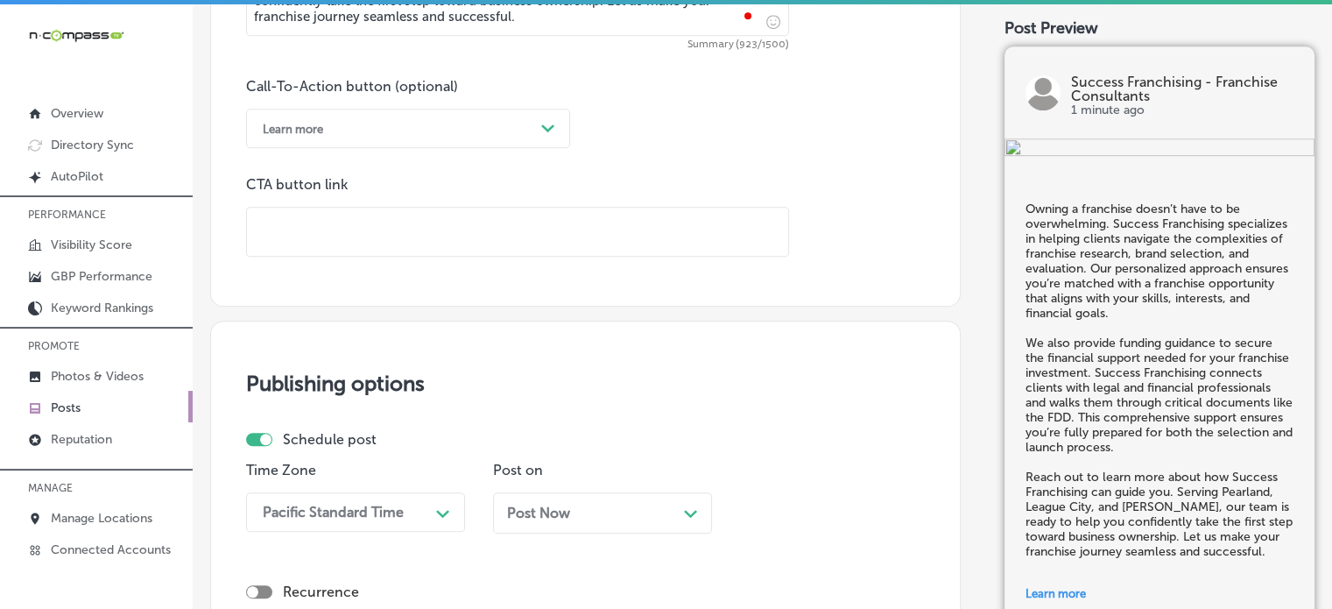
click at [420, 251] on input "text" at bounding box center [517, 232] width 541 height 48
paste input "[URL][DOMAIN_NAME]"
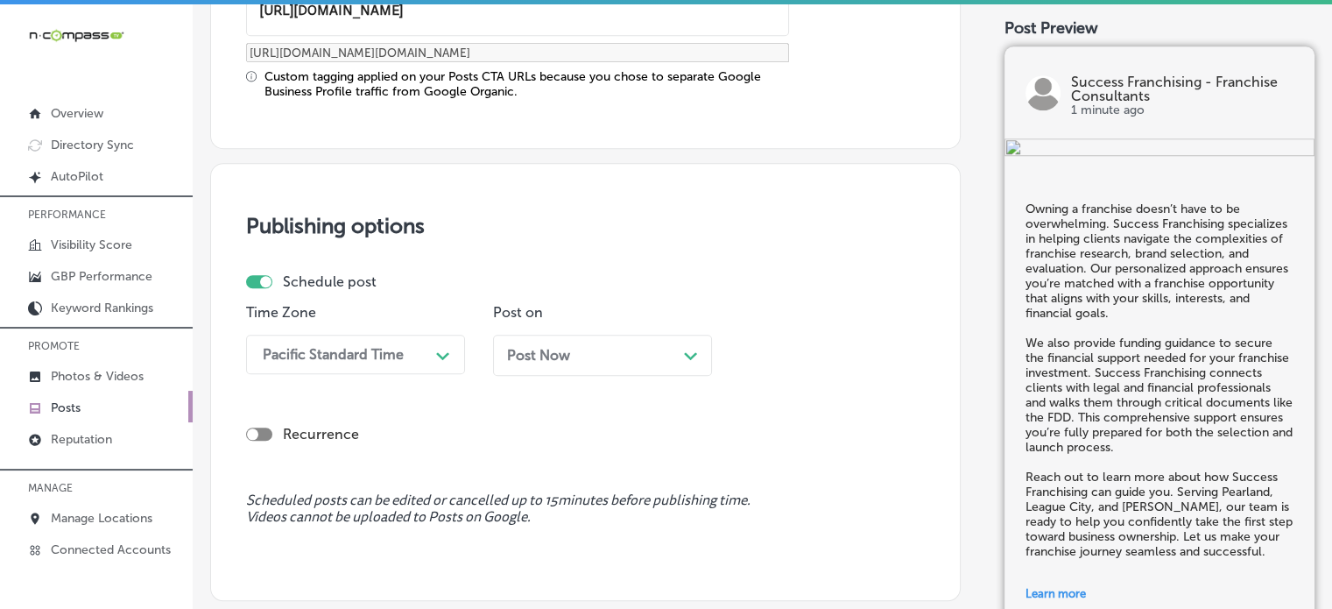
type input "[URL][DOMAIN_NAME]"
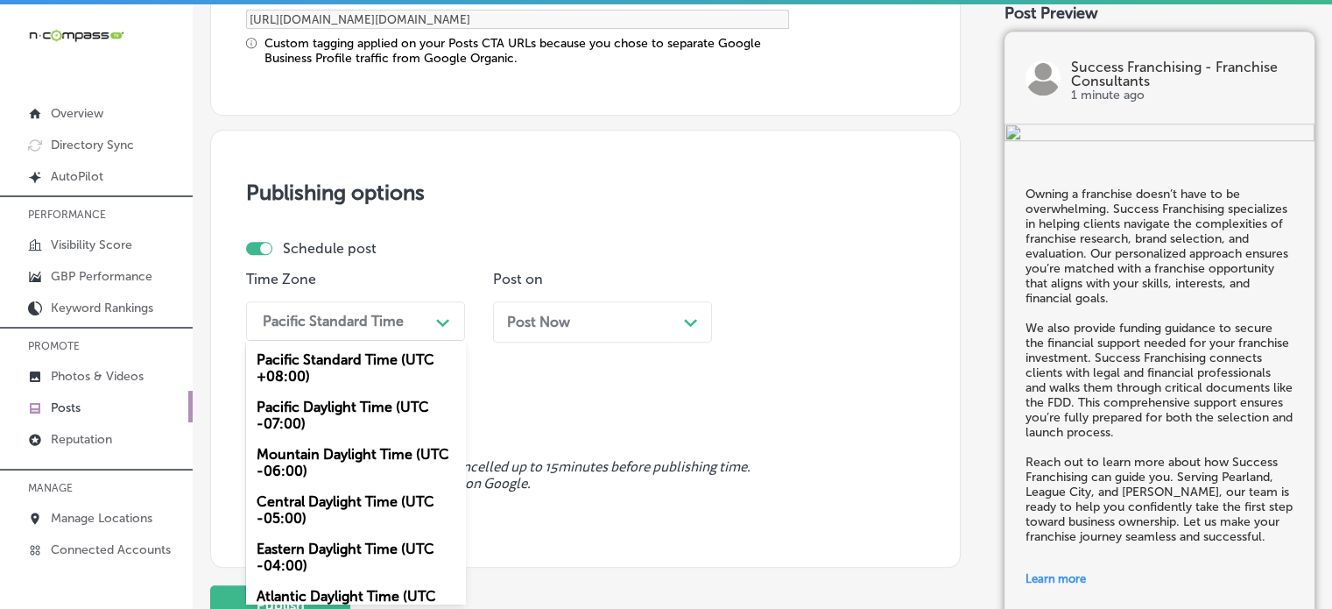
click at [405, 341] on div "option Mountain Daylight Time (UTC -06:00), selected. option Pacific Standard T…" at bounding box center [355, 320] width 219 height 39
click at [356, 458] on div "Mountain Daylight Time (UTC -06:00)" at bounding box center [355, 462] width 219 height 47
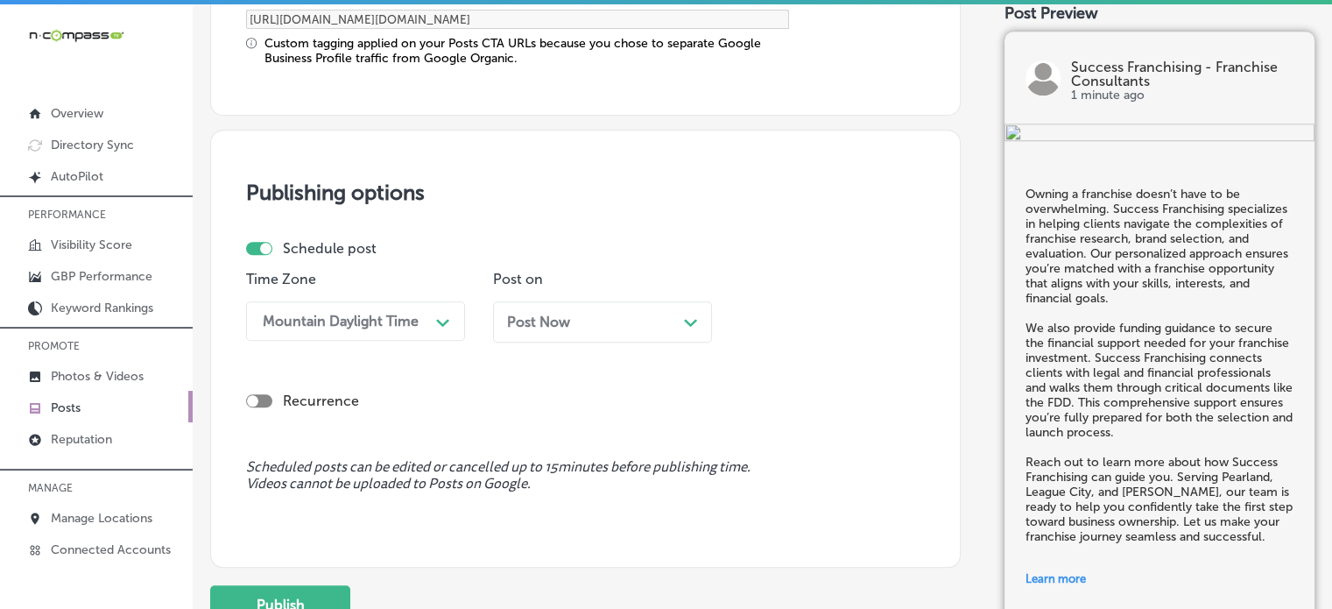
click at [557, 329] on div "Post Now Path Created with Sketch." at bounding box center [602, 321] width 219 height 41
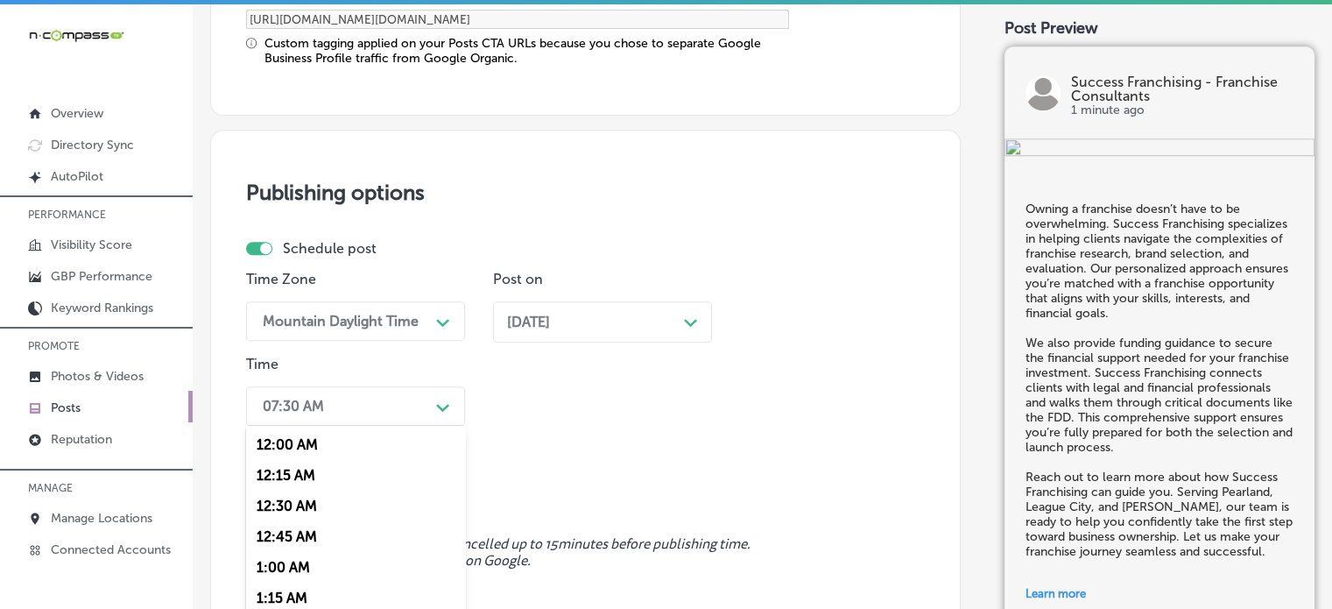
scroll to position [1607, 0]
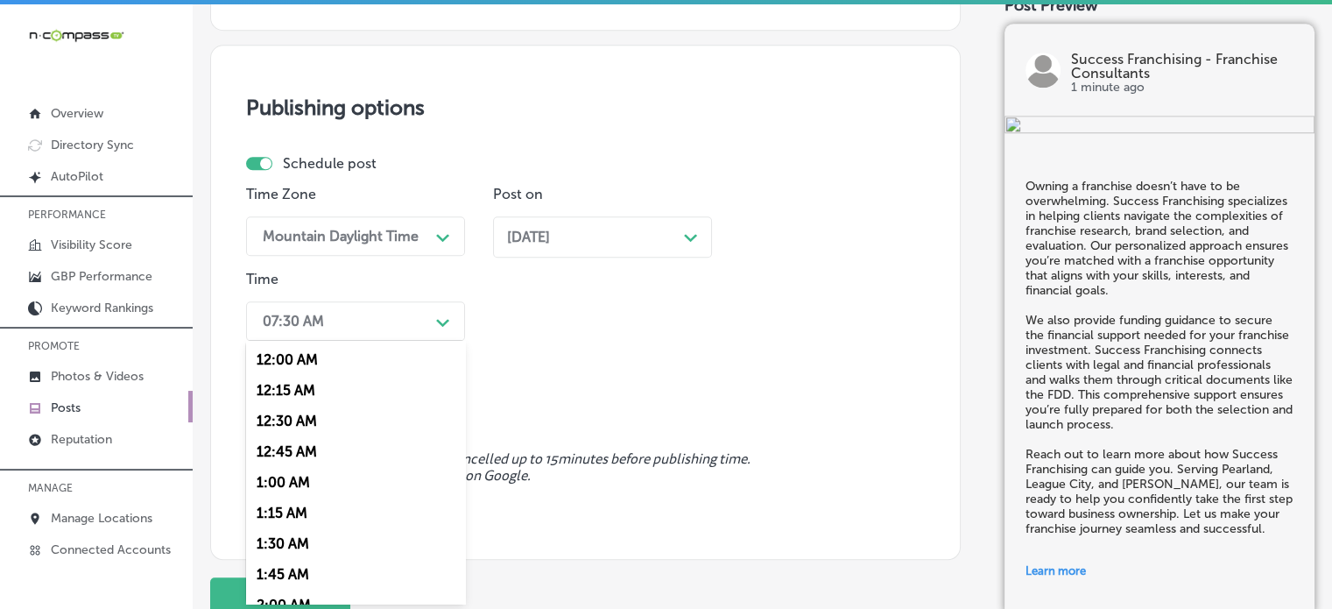
click at [389, 341] on div "option 7:00 AM, selected. option 12:15 AM focused, 2 of 96. 96 results availabl…" at bounding box center [355, 320] width 219 height 39
click at [294, 455] on div "7:00 AM" at bounding box center [355, 451] width 219 height 31
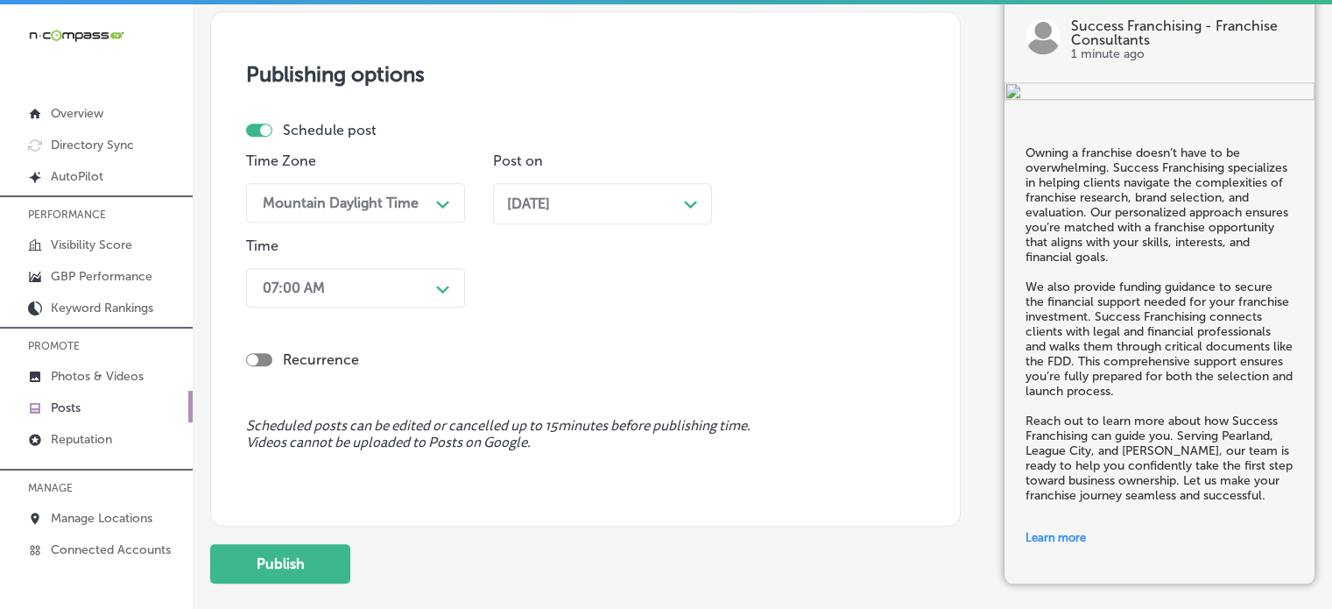
scroll to position [1677, 0]
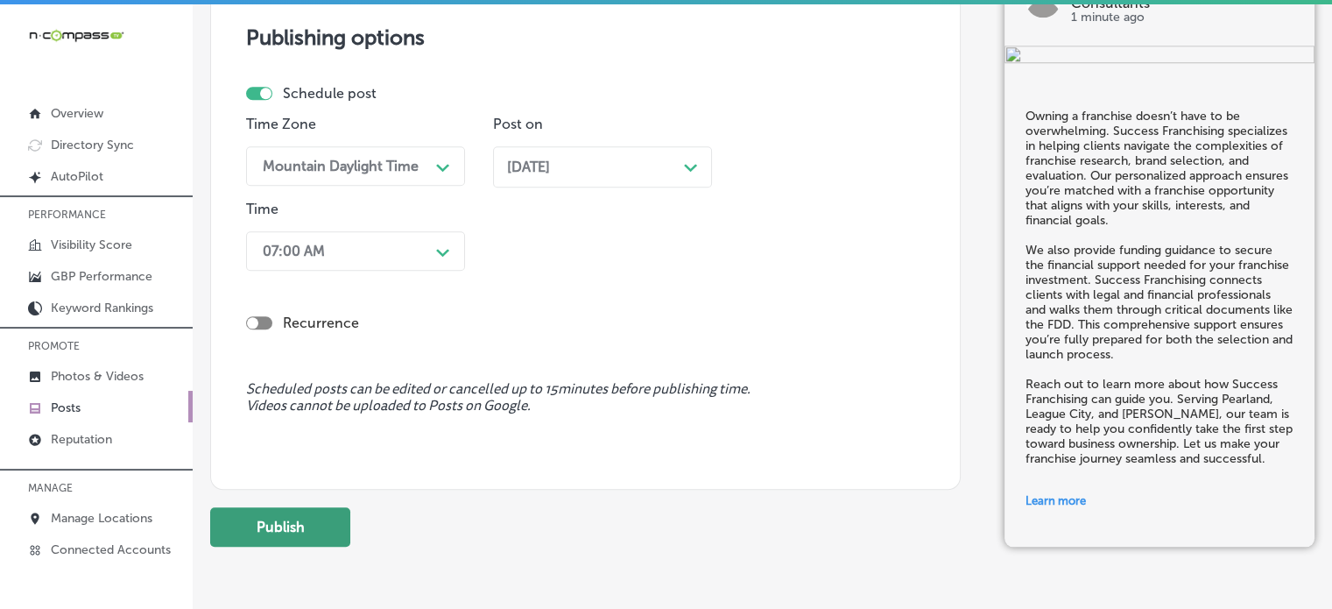
click at [308, 535] on button "Publish" at bounding box center [280, 526] width 140 height 39
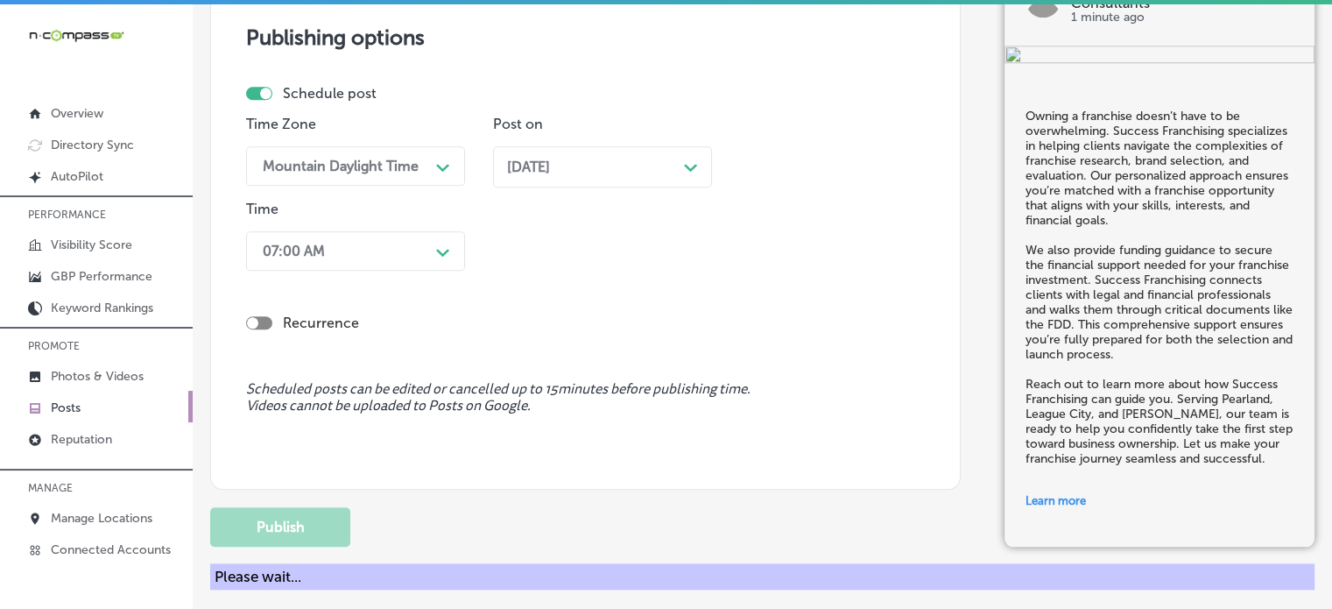
scroll to position [1507, 0]
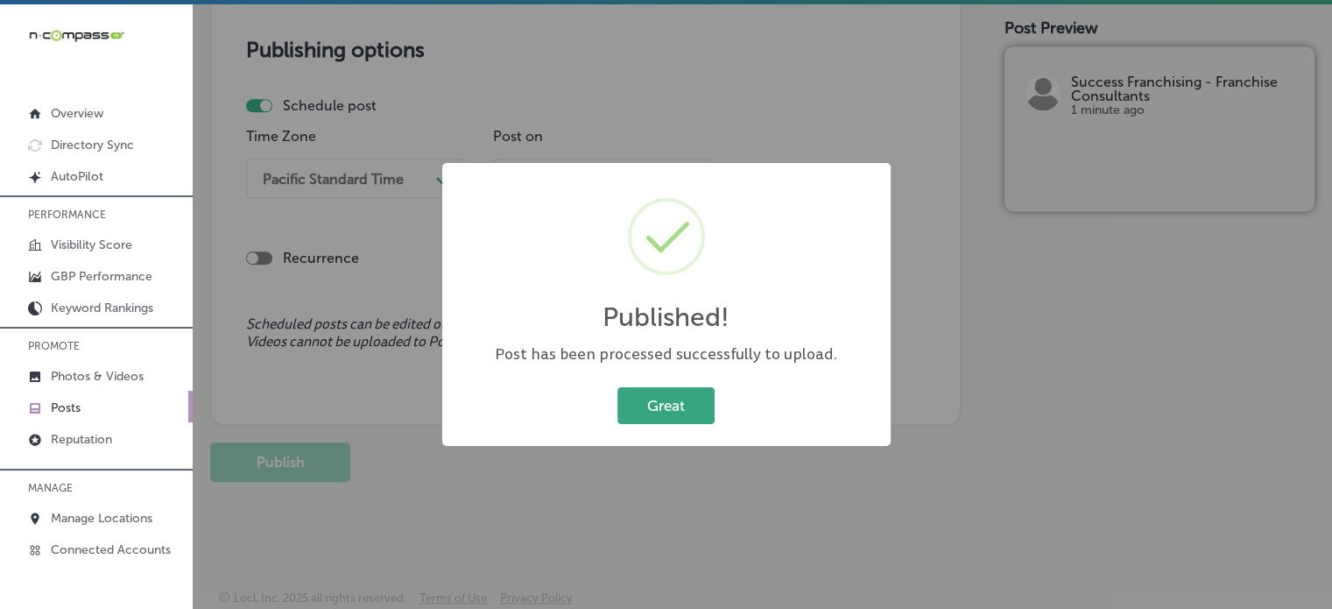
click at [683, 411] on button "Great" at bounding box center [665, 405] width 97 height 36
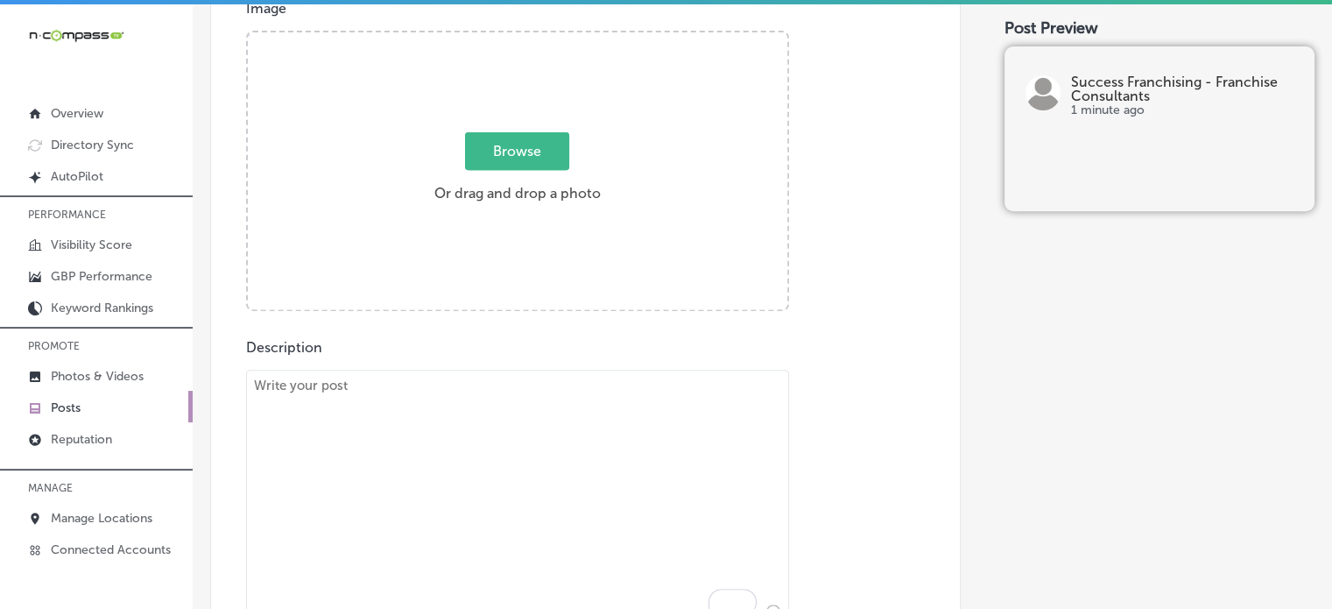
scroll to position [673, 0]
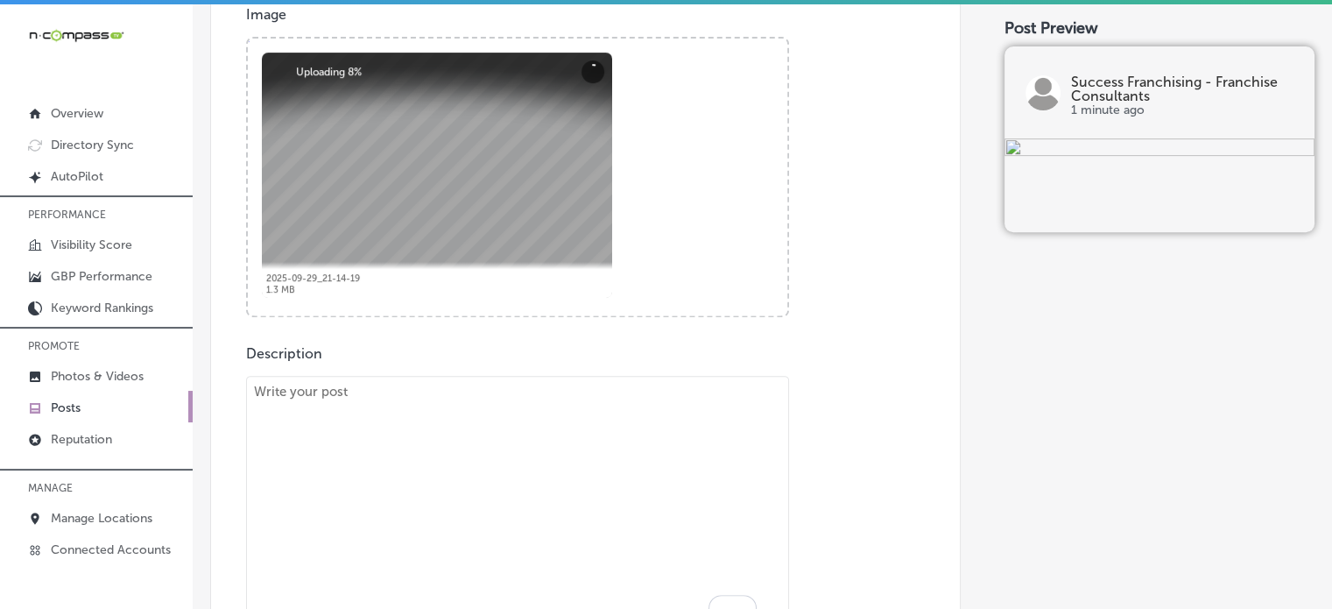
click at [665, 427] on textarea "To enrich screen reader interactions, please activate Accessibility in Grammarl…" at bounding box center [517, 504] width 543 height 256
paste textarea ""Success Franchising helps aspiring franchise owners cut through the complexity…"
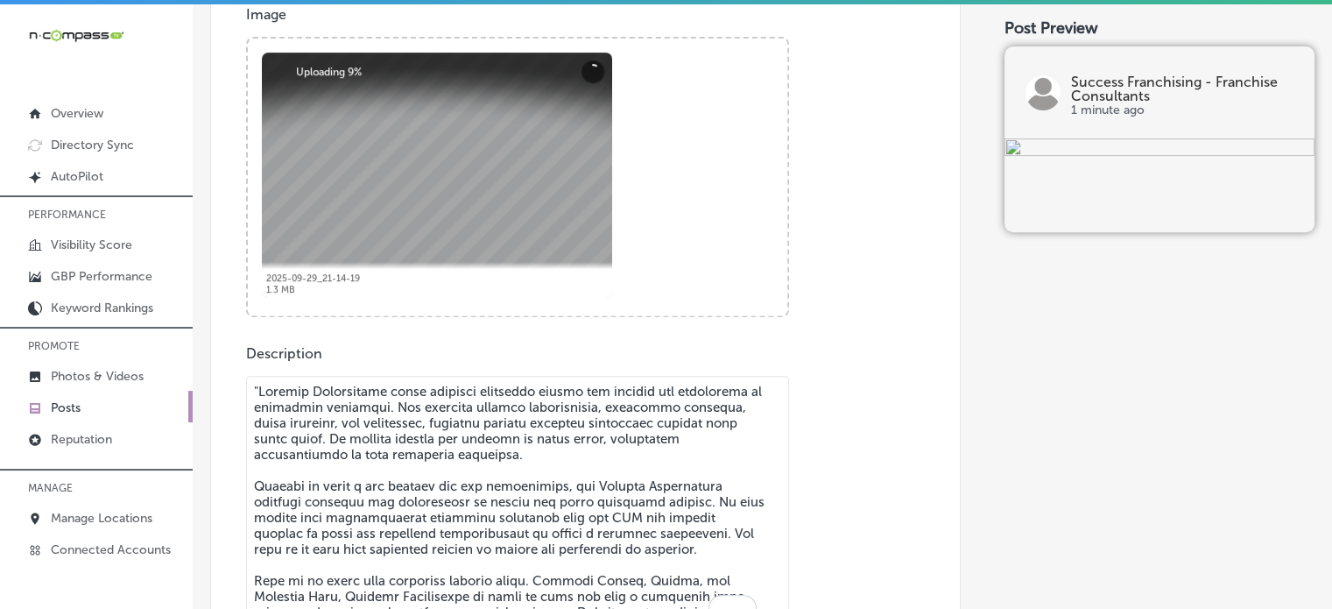
scroll to position [4, 0]
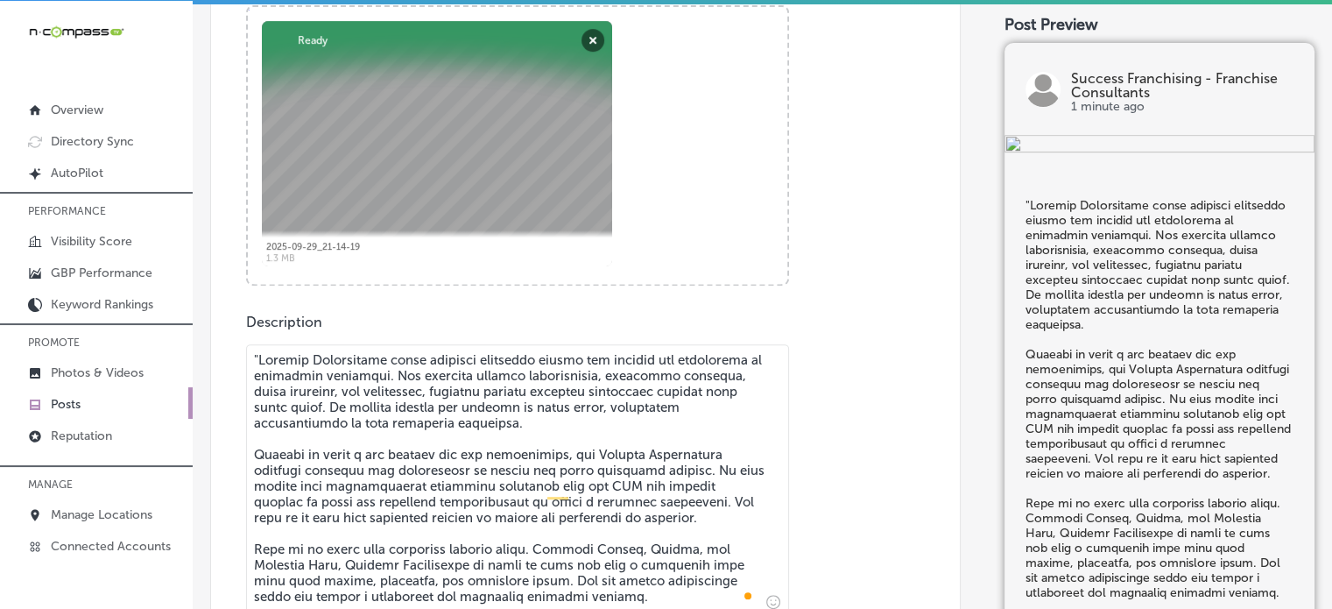
click at [262, 353] on textarea "To enrich screen reader interactions, please activate Accessibility in Grammarl…" at bounding box center [517, 480] width 543 height 272
click at [392, 413] on textarea "To enrich screen reader interactions, please activate Accessibility in Grammarl…" at bounding box center [517, 480] width 543 height 272
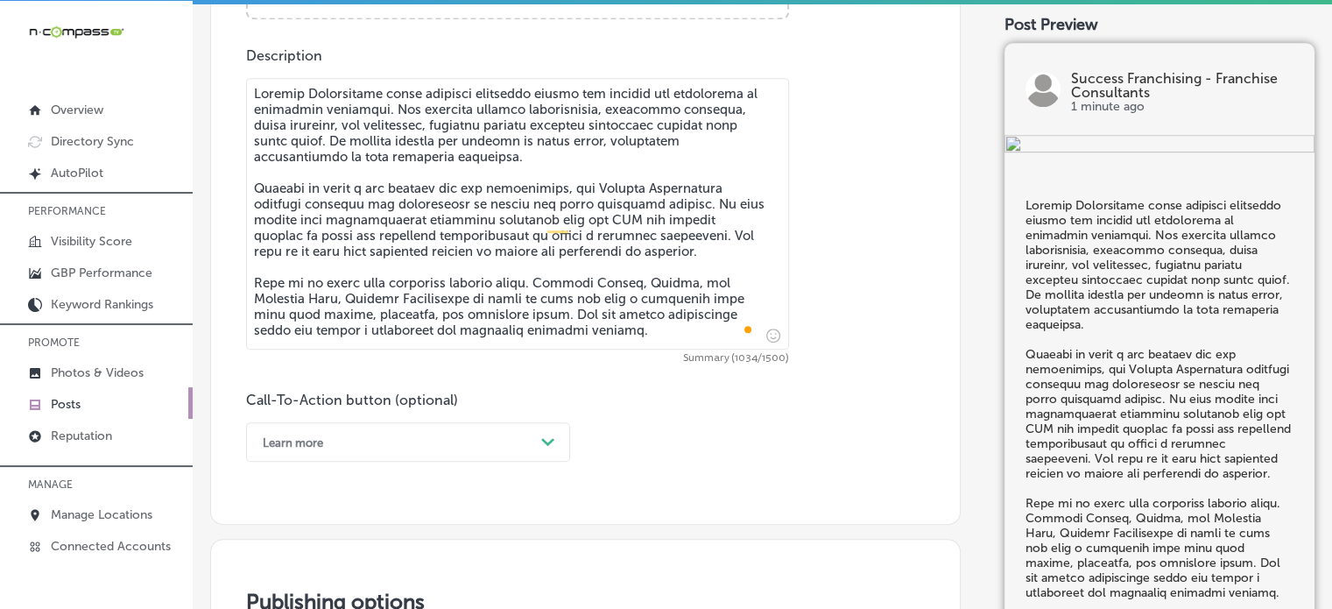
scroll to position [970, 0]
type textarea "Success Franchising helps aspiring franchise owners cut through the complexity …"
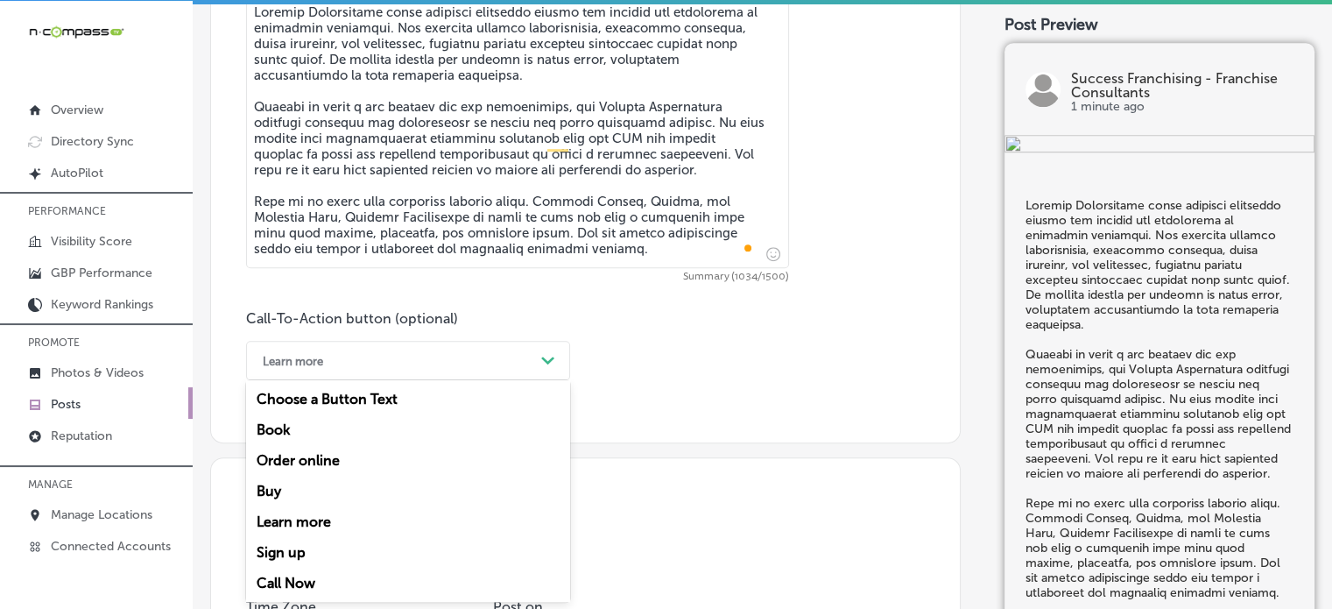
click at [462, 380] on div "option Learn more, selected. option Book focused, 2 of 7. 7 results available. …" at bounding box center [408, 360] width 324 height 39
click at [301, 582] on div "Call Now" at bounding box center [408, 583] width 324 height 31
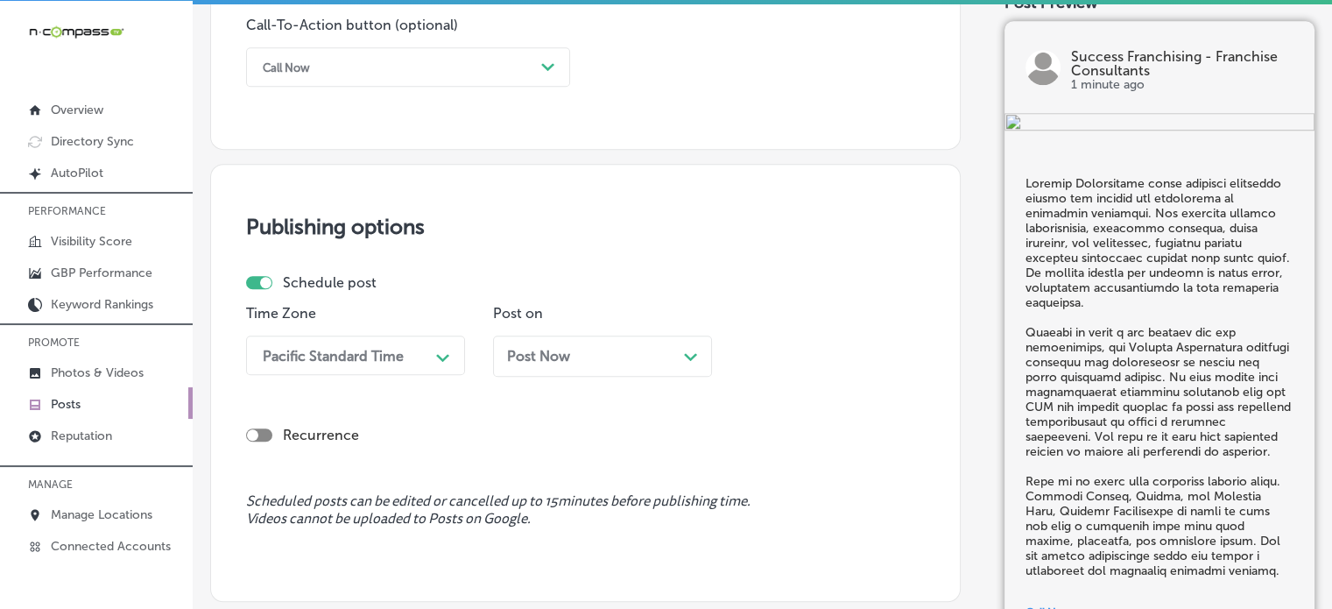
scroll to position [1368, 0]
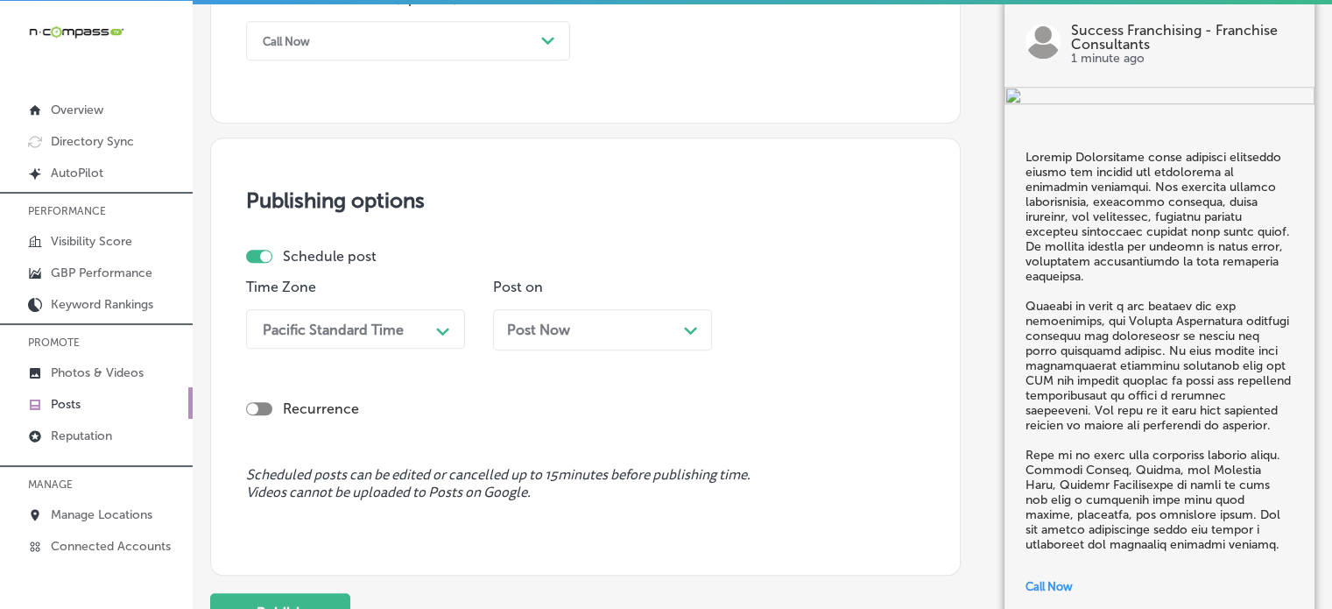
drag, startPoint x: 324, startPoint y: 356, endPoint x: 338, endPoint y: 339, distance: 21.8
click at [338, 339] on div "Time Zone Pacific Standard Time Path Created with Sketch." at bounding box center [355, 321] width 219 height 85
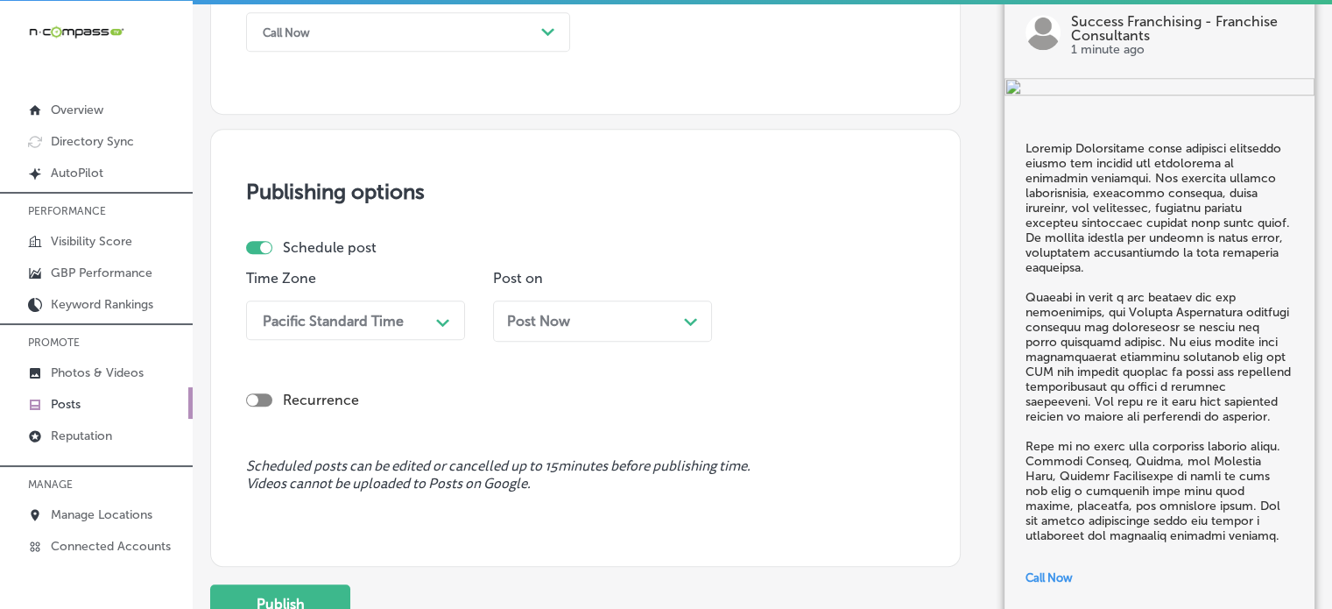
click at [338, 339] on div "Pacific Standard Time Path Created with Sketch." at bounding box center [355, 319] width 219 height 39
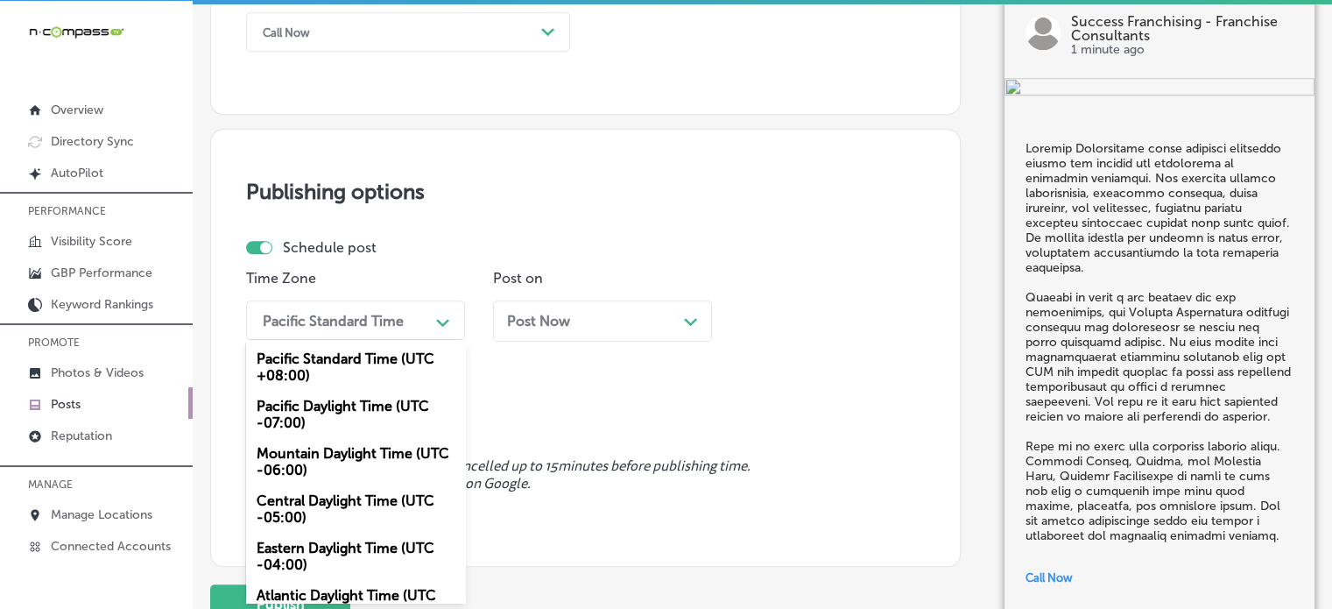
click at [333, 469] on div "Mountain Daylight Time (UTC -06:00)" at bounding box center [355, 461] width 219 height 47
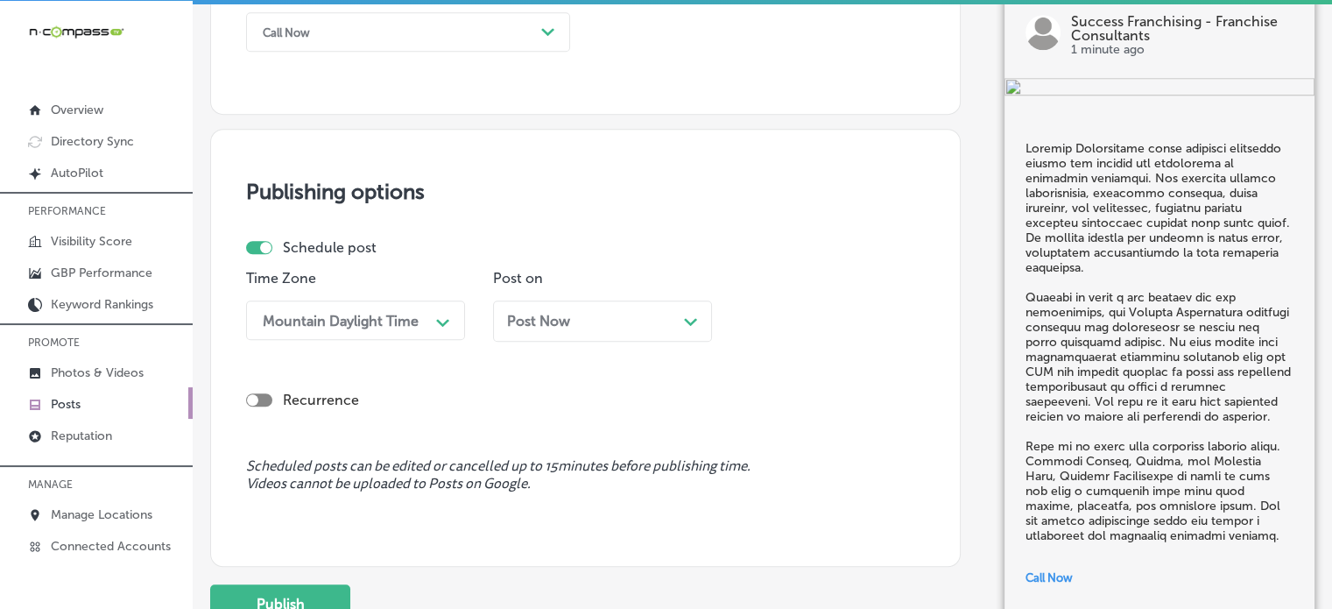
click at [550, 341] on div "Post Now Path Created with Sketch." at bounding box center [602, 327] width 219 height 54
click at [562, 325] on span "Post Now" at bounding box center [538, 321] width 63 height 17
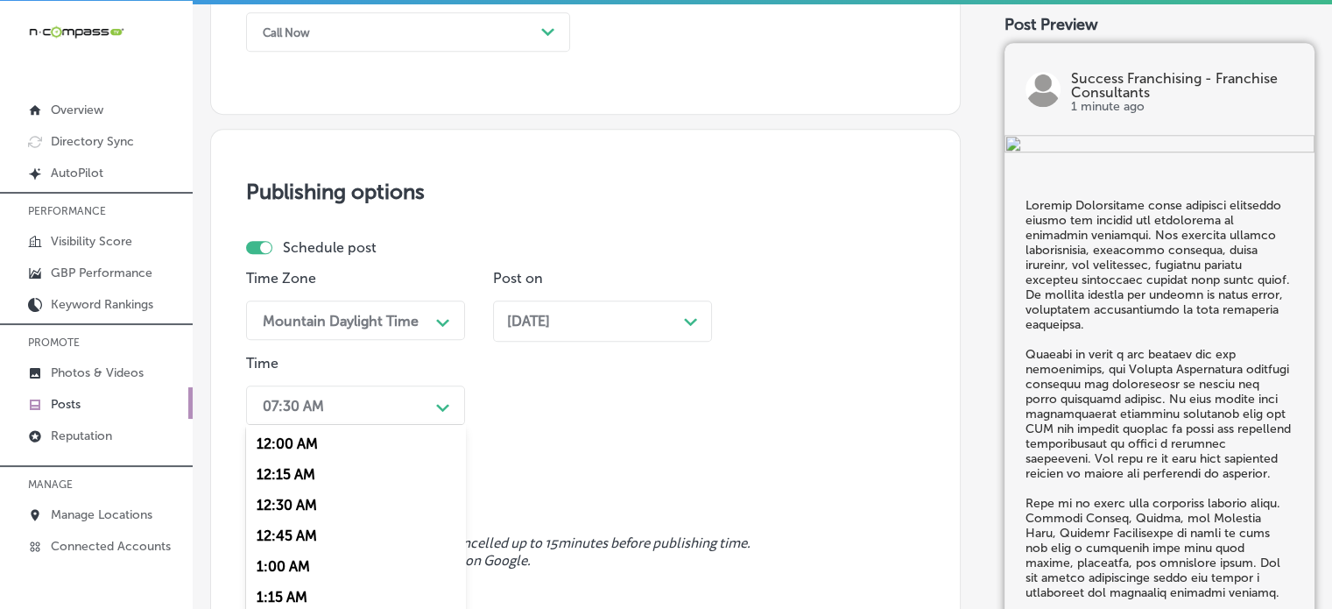
scroll to position [1461, 0]
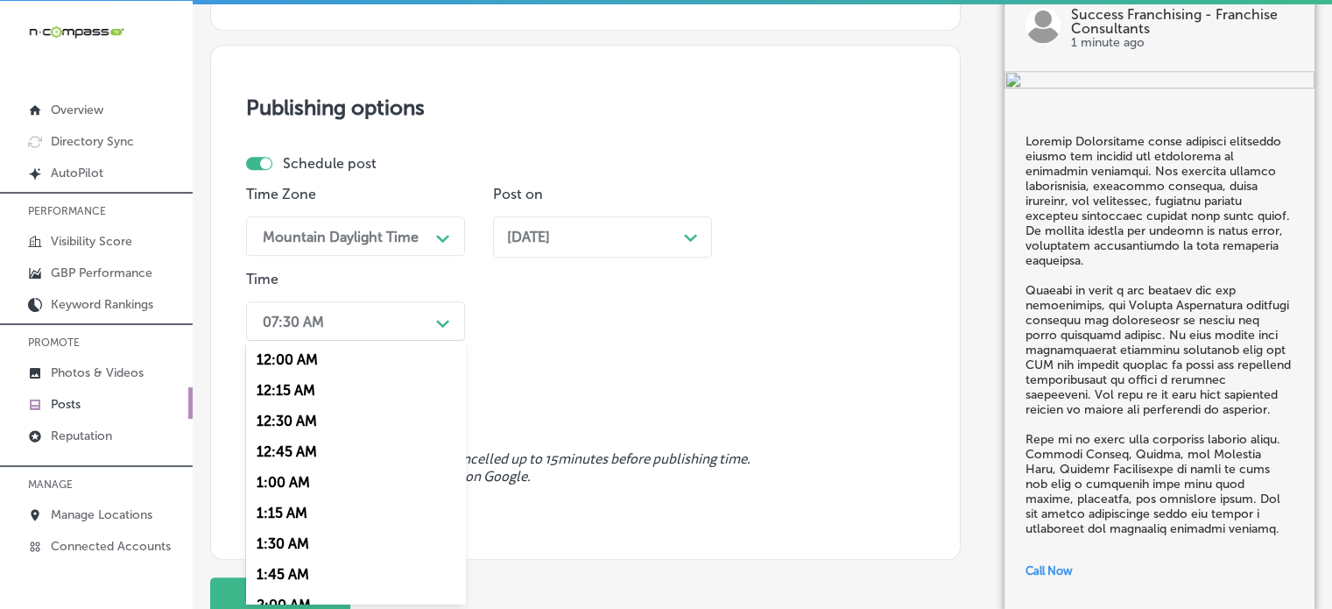
click at [385, 341] on div "option 7:00 AM, selected. option 12:30 AM focused, 3 of 96. 96 results availabl…" at bounding box center [355, 320] width 219 height 39
click at [316, 362] on div "7:00 AM" at bounding box center [355, 359] width 219 height 31
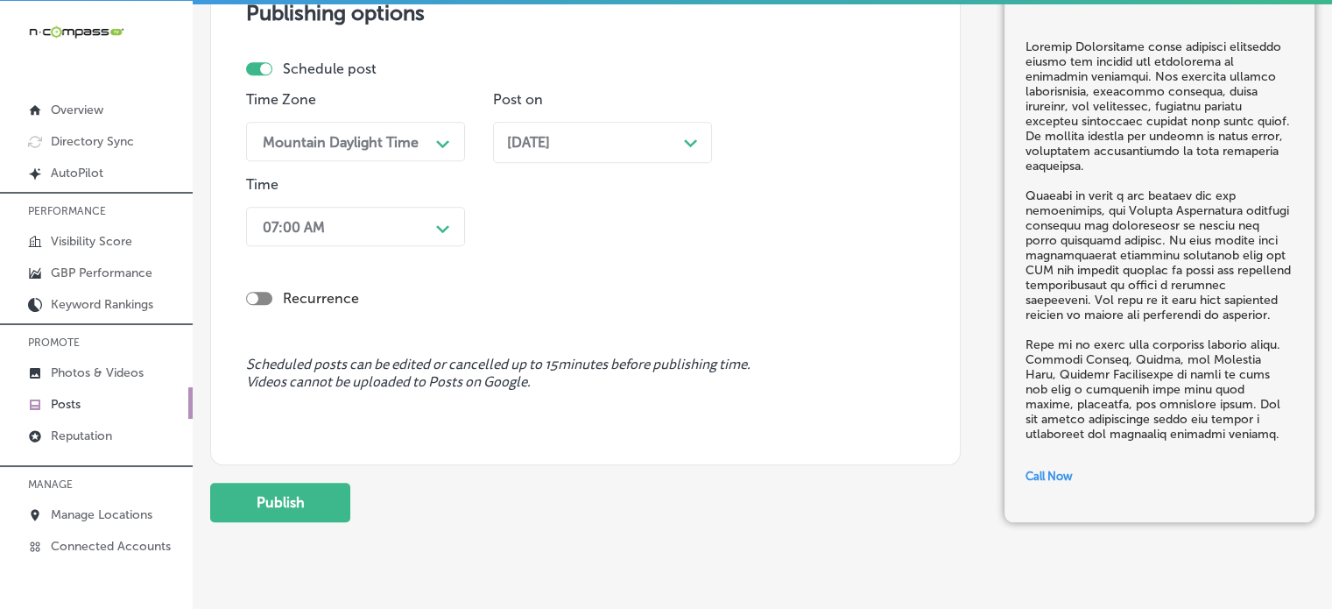
scroll to position [1556, 0]
click at [316, 495] on button "Publish" at bounding box center [280, 502] width 140 height 39
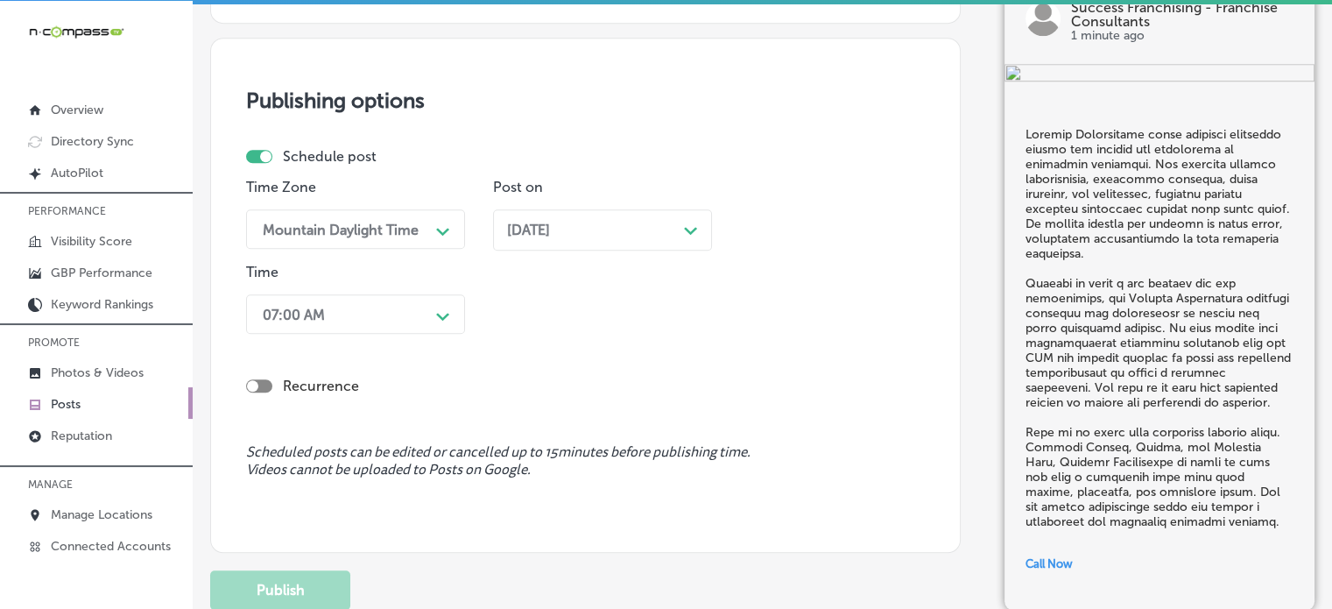
scroll to position [1467, 0]
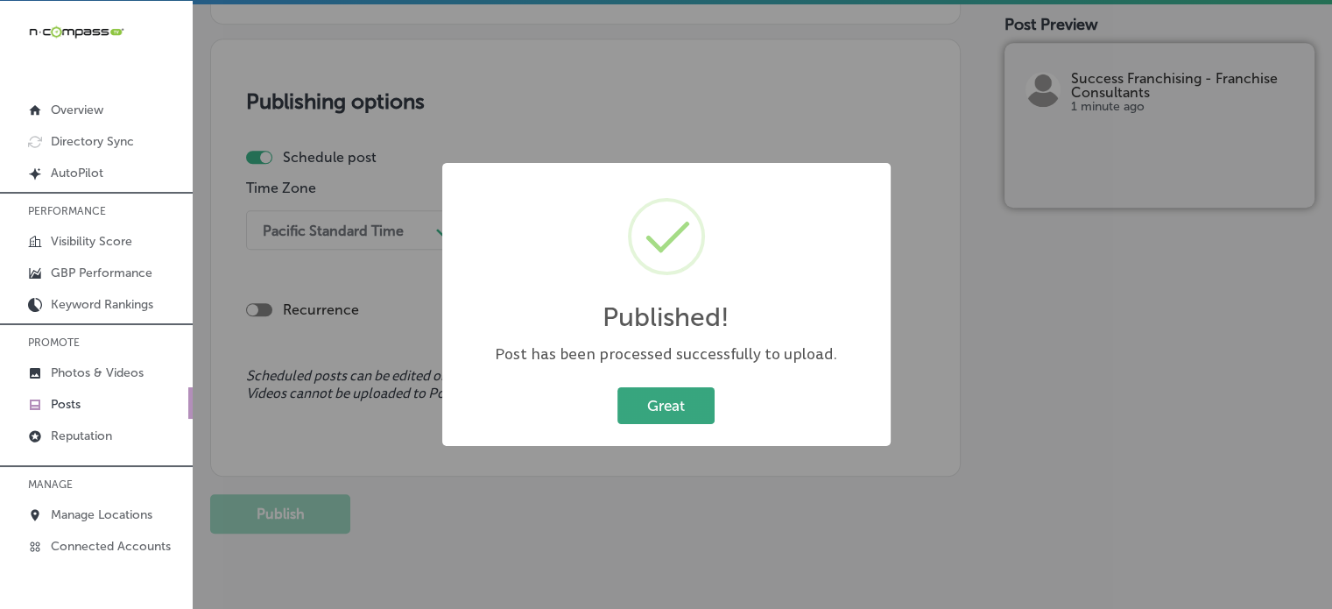
click at [639, 398] on button "Great" at bounding box center [665, 405] width 97 height 36
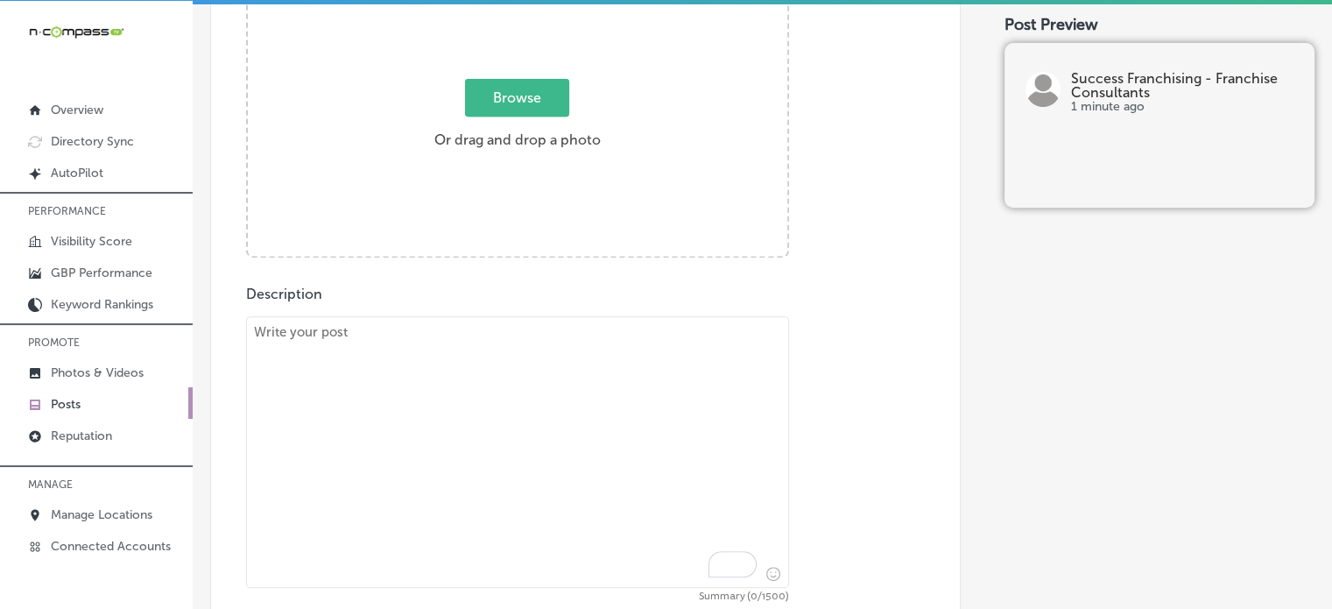
scroll to position [725, 0]
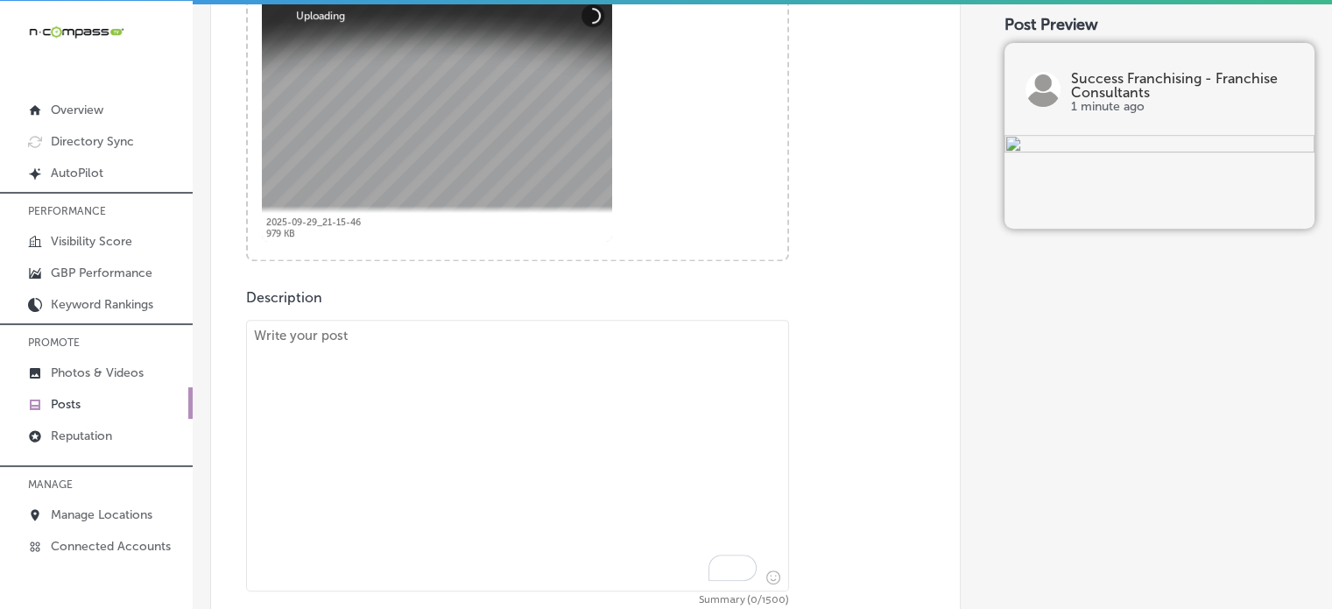
click at [601, 445] on textarea "To enrich screen reader interactions, please activate Accessibility in Grammarl…" at bounding box center [517, 456] width 543 height 272
paste textarea ""Success Franchising offers expert franchise evaluation services to help client…"
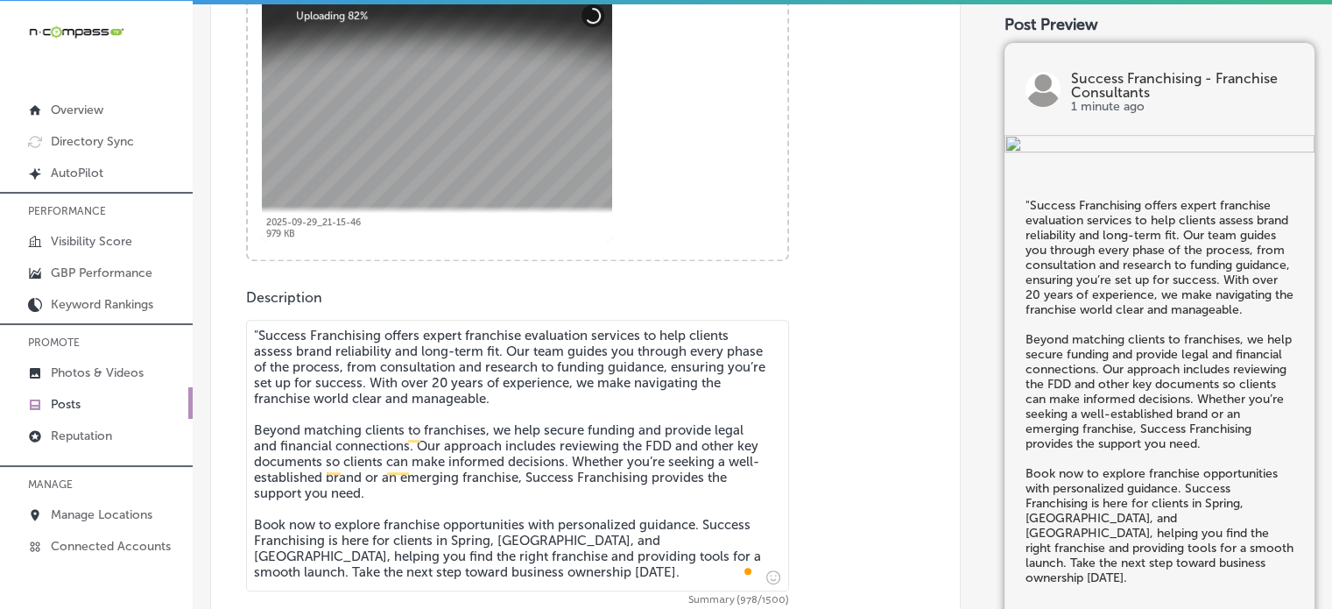
click at [258, 335] on textarea ""Success Franchising offers expert franchise evaluation services to help client…" at bounding box center [517, 456] width 543 height 272
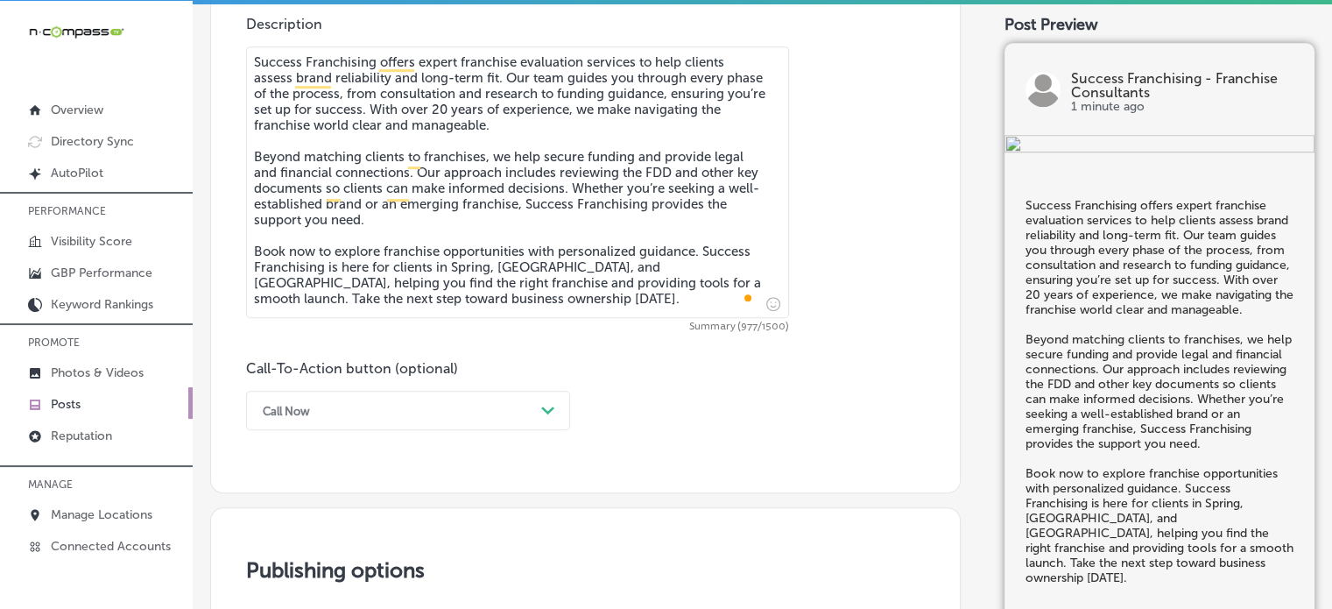
scroll to position [1006, 0]
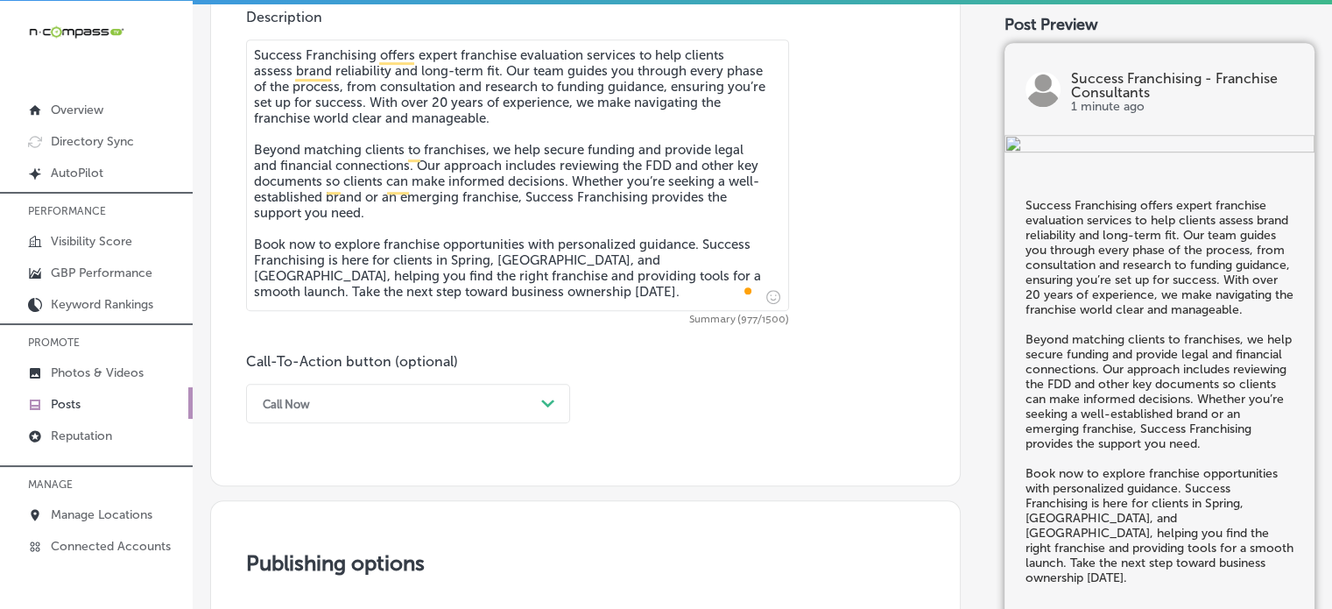
type textarea "Success Franchising offers expert franchise evaluation services to help clients…"
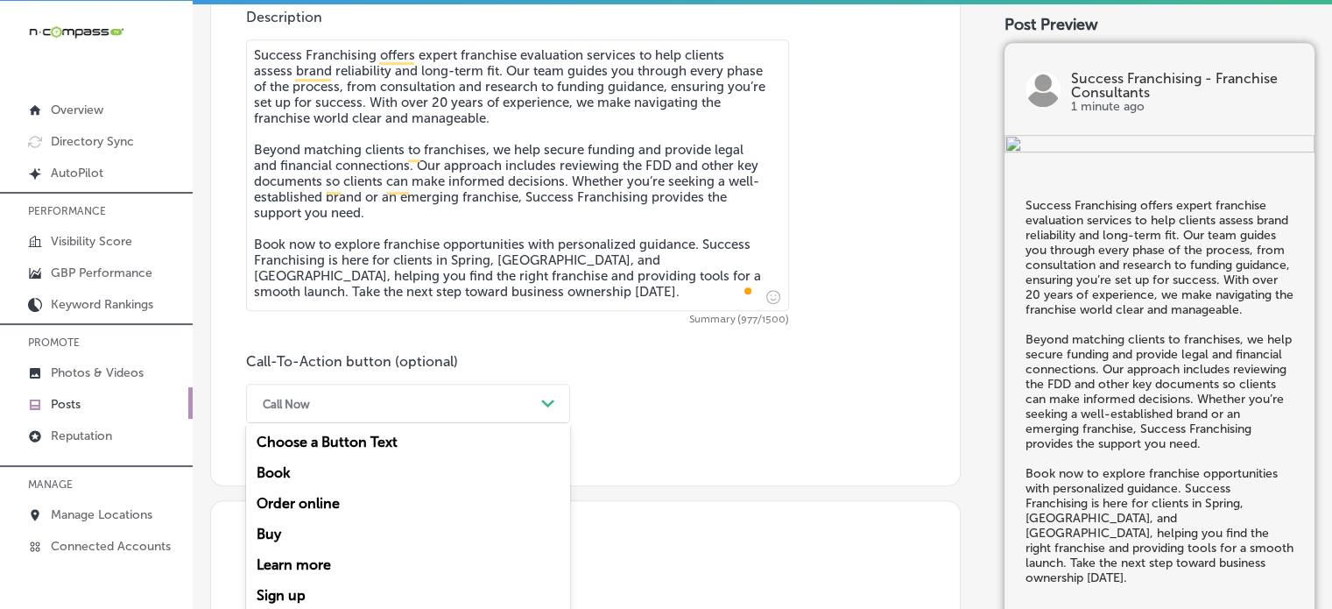
scroll to position [1048, 0]
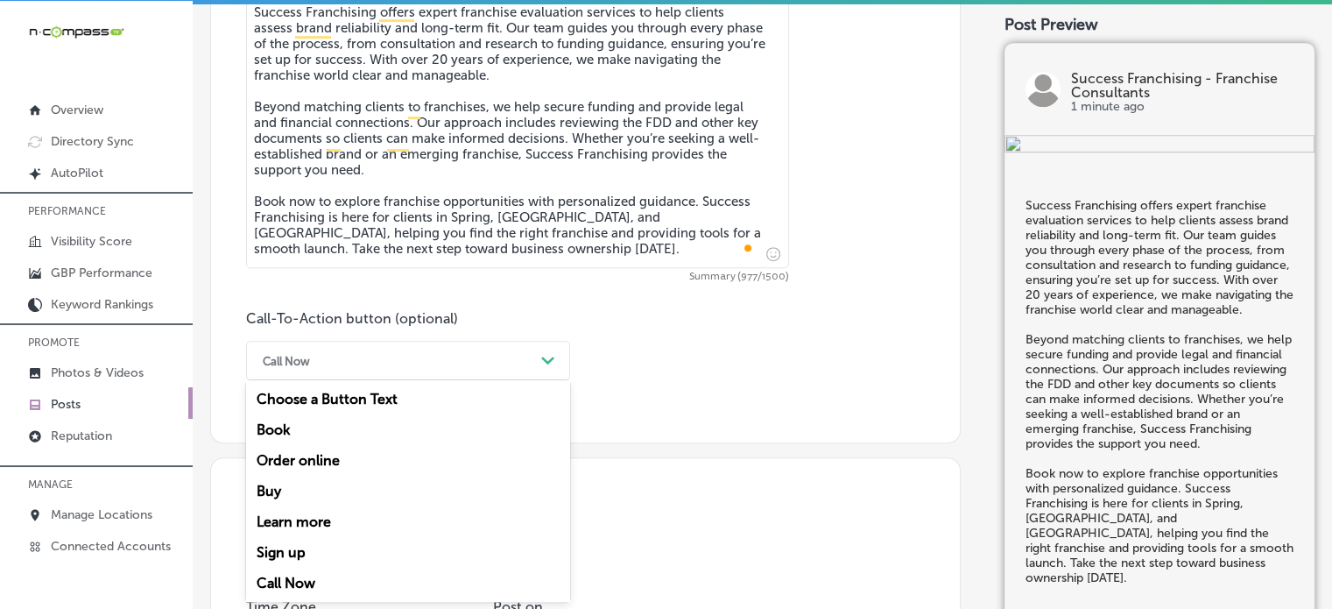
click at [483, 380] on div "option Call Now, selected. option Choose a Button Text focused, 1 of 7. 7 resul…" at bounding box center [408, 360] width 324 height 39
click at [298, 427] on div "Book" at bounding box center [408, 429] width 324 height 31
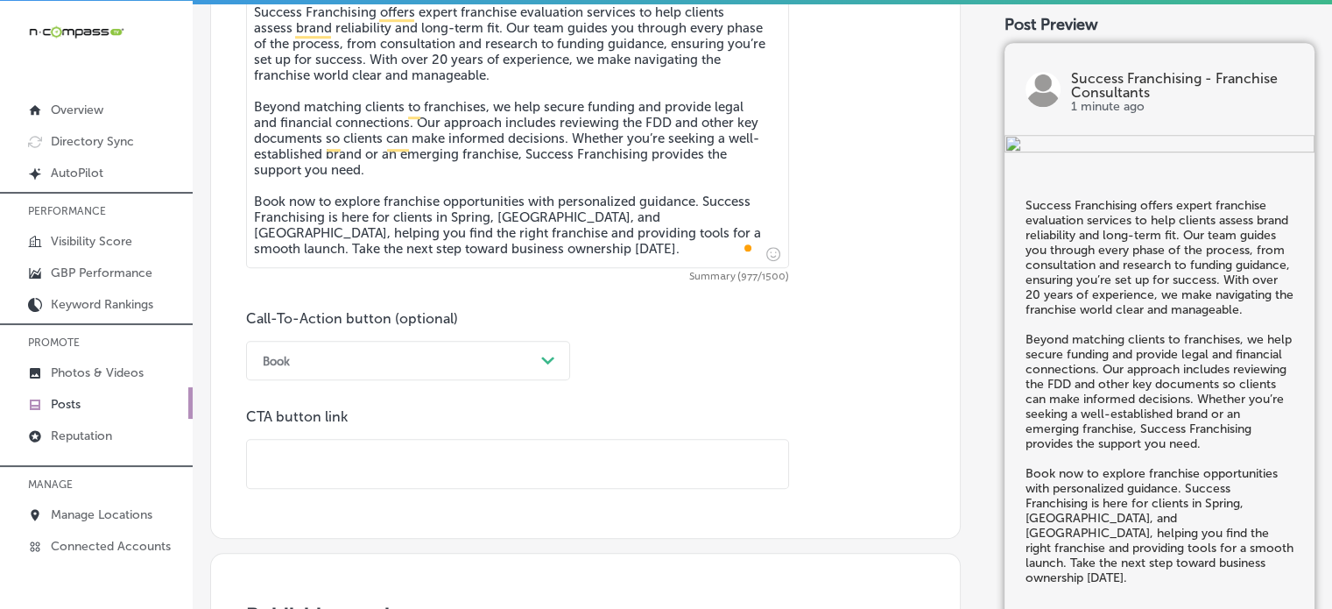
click at [504, 443] on input "text" at bounding box center [517, 464] width 541 height 48
paste input "[URL][DOMAIN_NAME]"
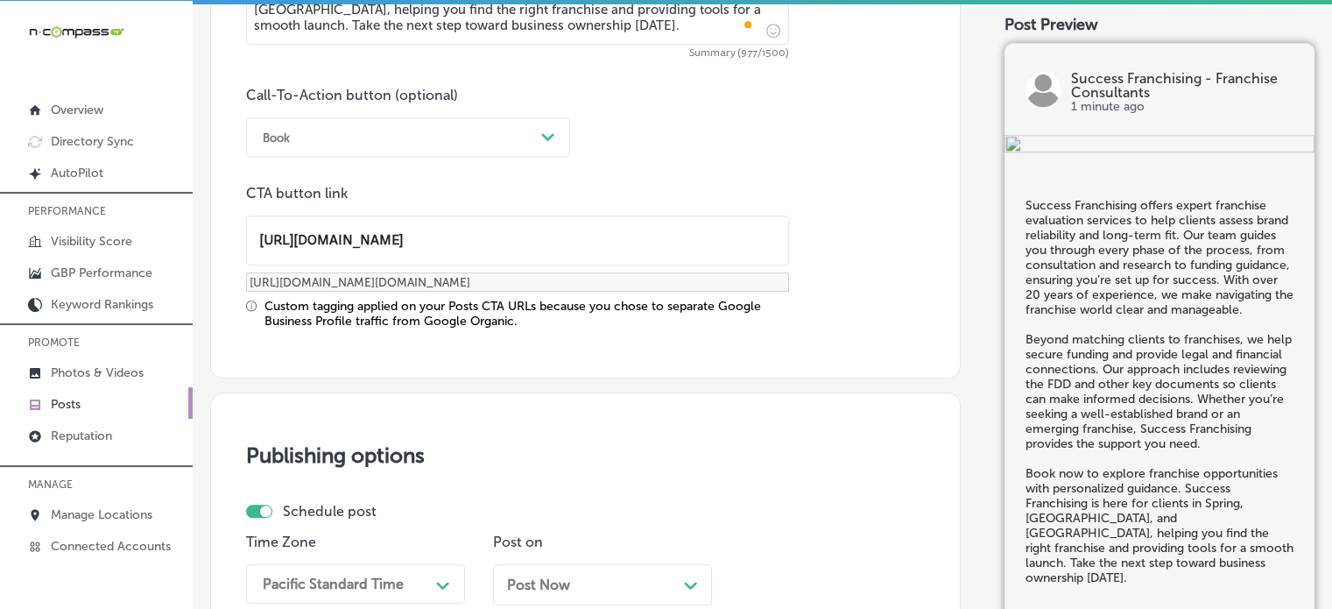
scroll to position [1274, 0]
type input "[URL][DOMAIN_NAME]"
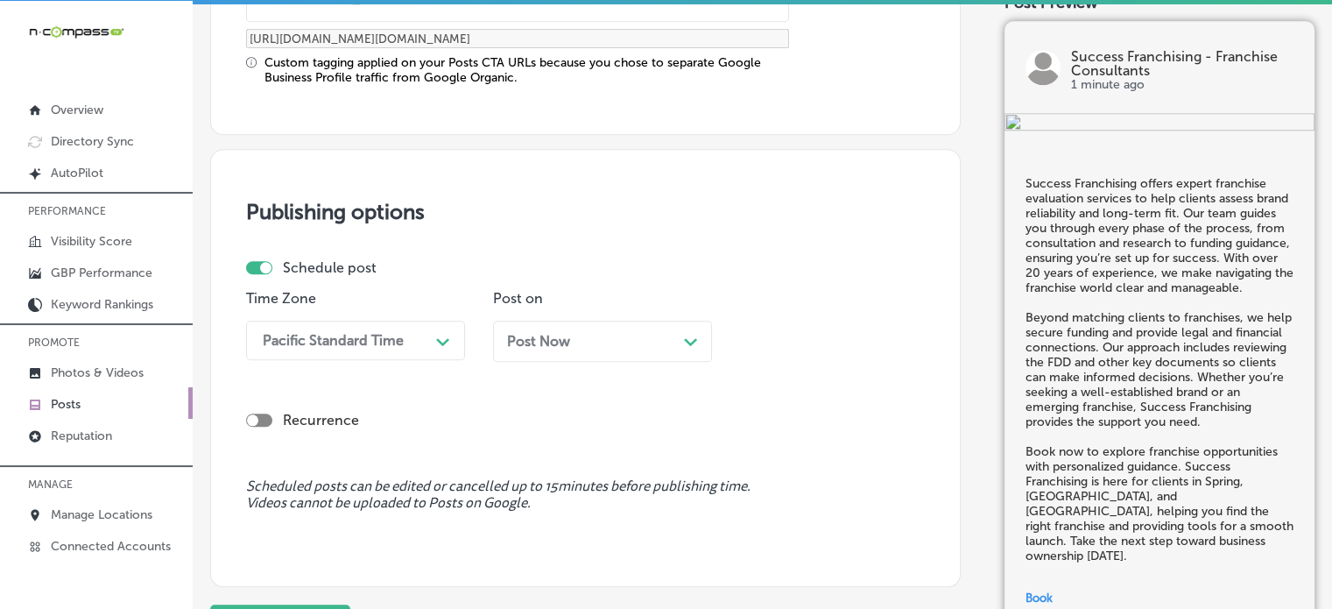
scroll to position [1533, 0]
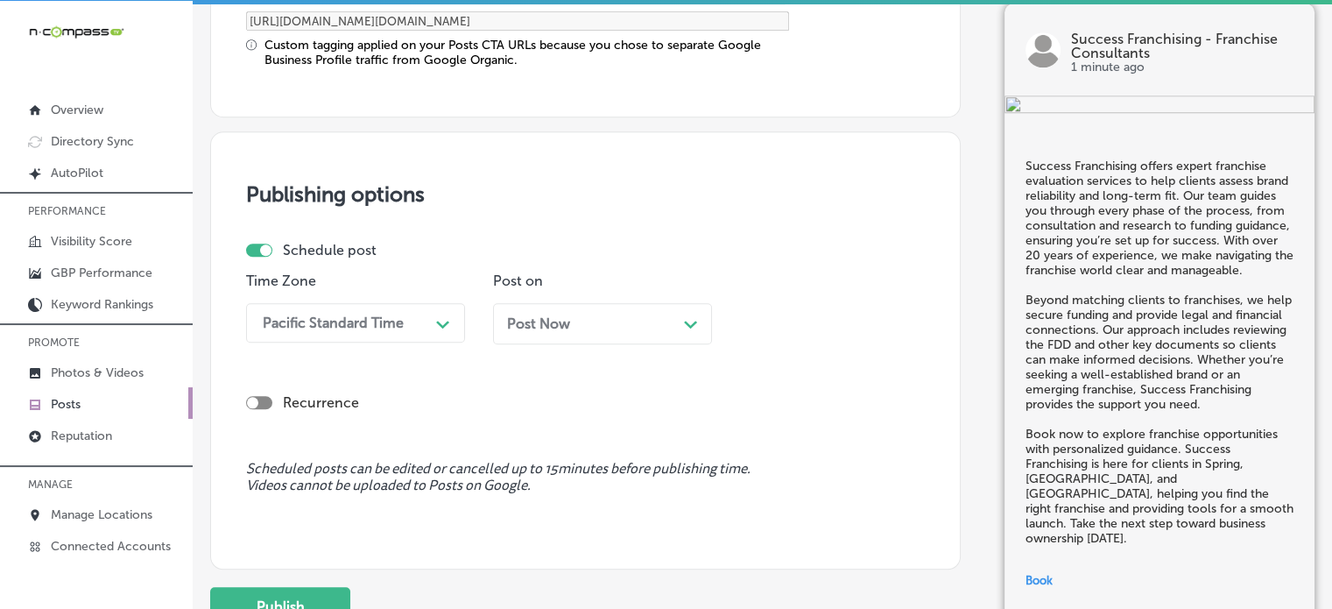
click at [406, 313] on div "Pacific Standard Time" at bounding box center [341, 322] width 175 height 31
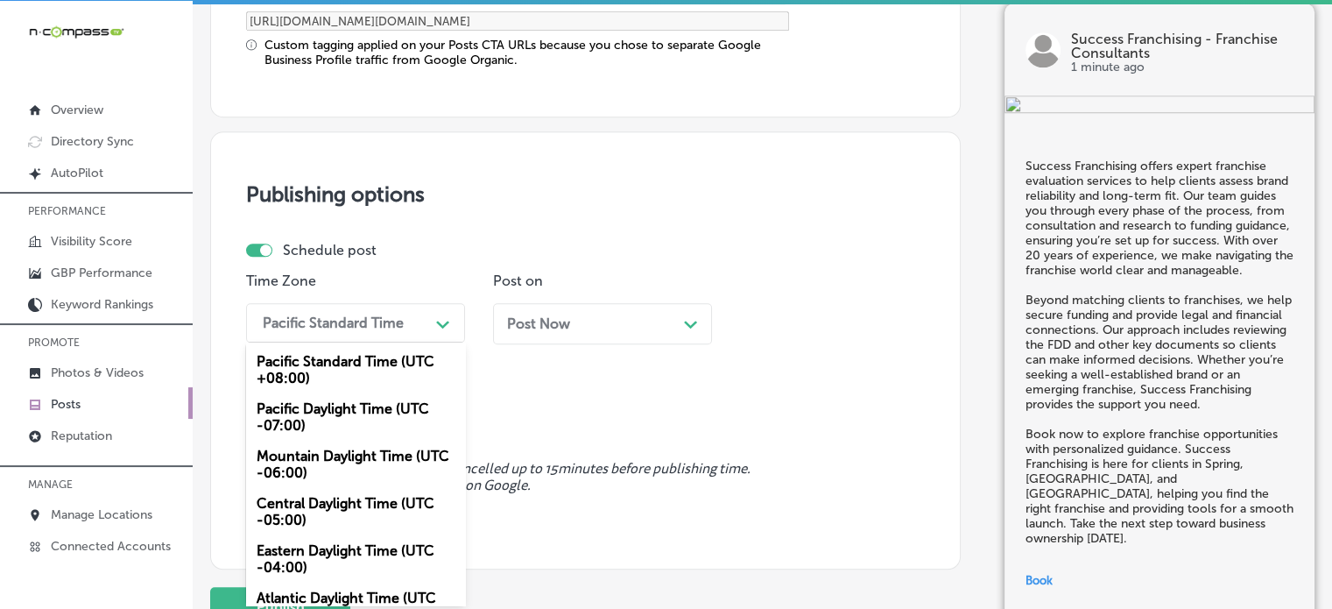
click at [335, 455] on div "Mountain Daylight Time (UTC -06:00)" at bounding box center [355, 464] width 219 height 47
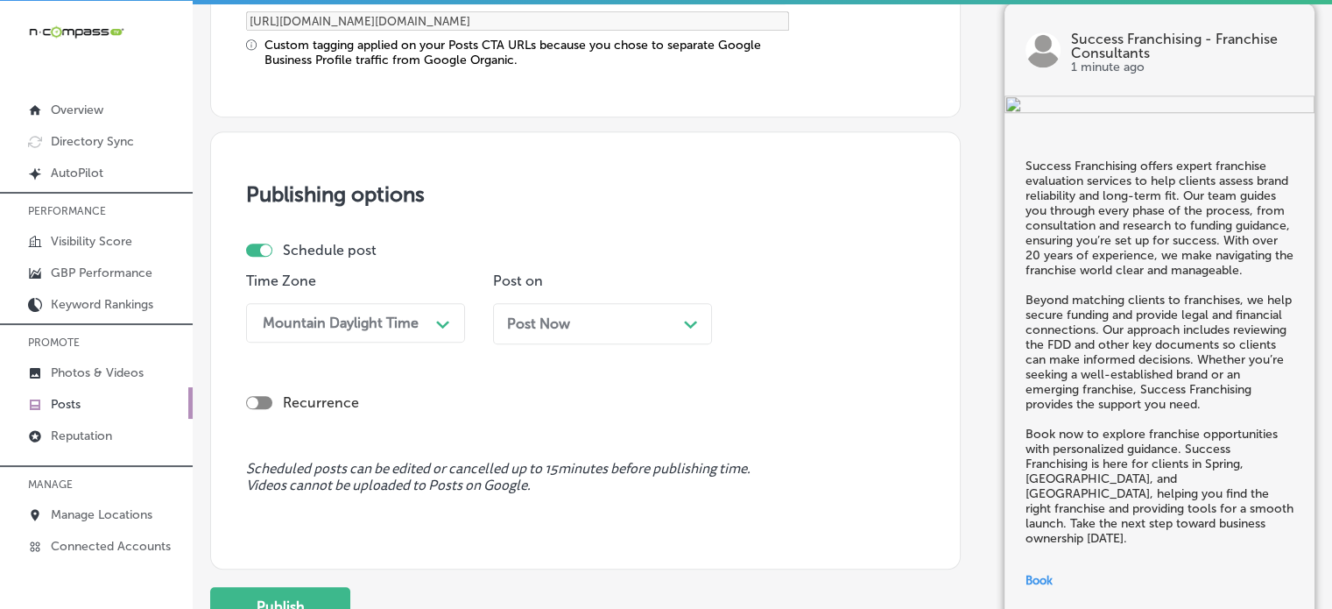
click at [589, 303] on div "Post Now Path Created with Sketch." at bounding box center [602, 323] width 219 height 41
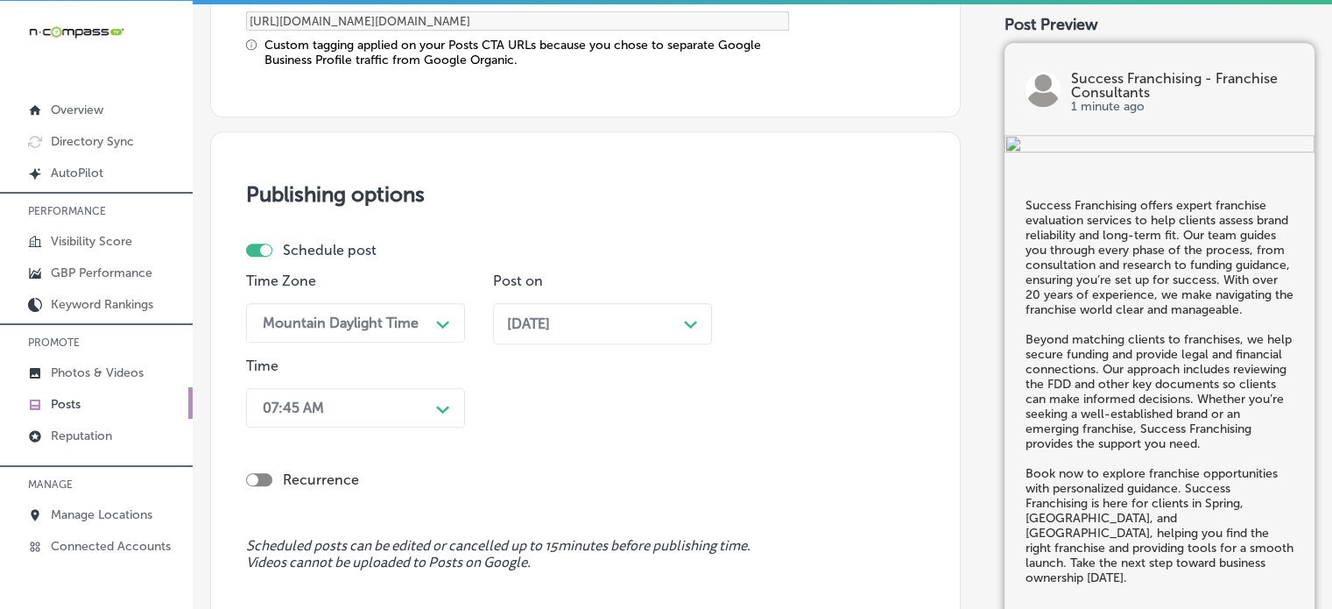
scroll to position [1619, 0]
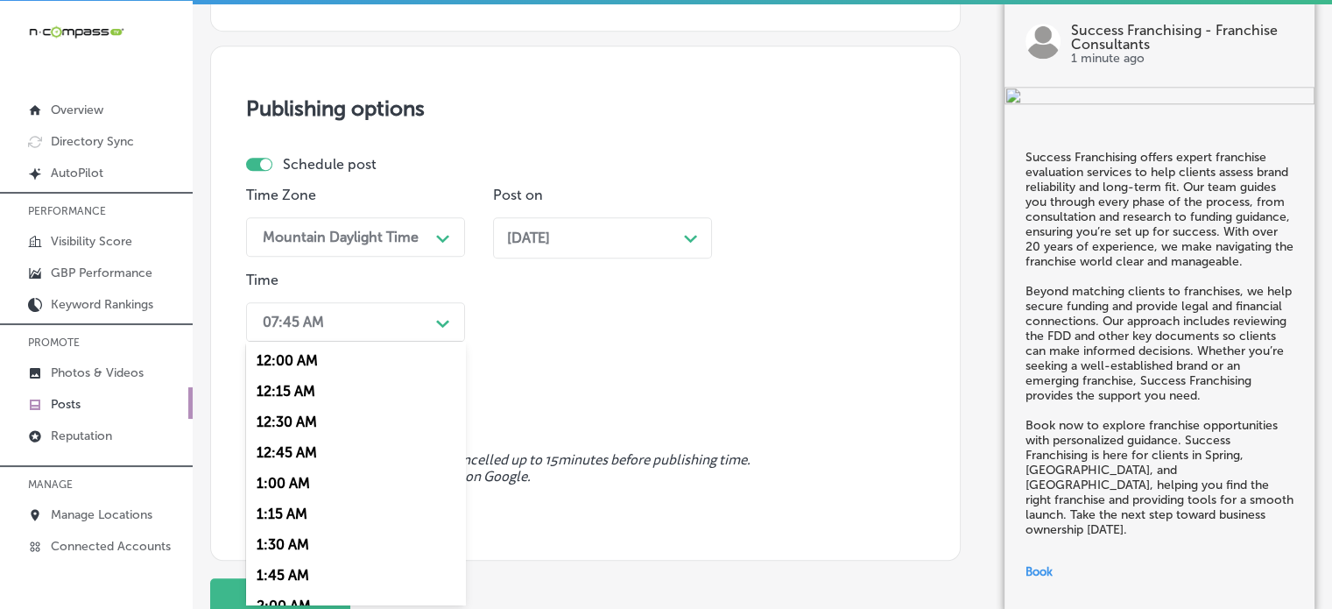
click at [386, 342] on div "option 7:00 AM, selected. option 12:30 AM focused, 3 of 96. 96 results availabl…" at bounding box center [355, 321] width 219 height 39
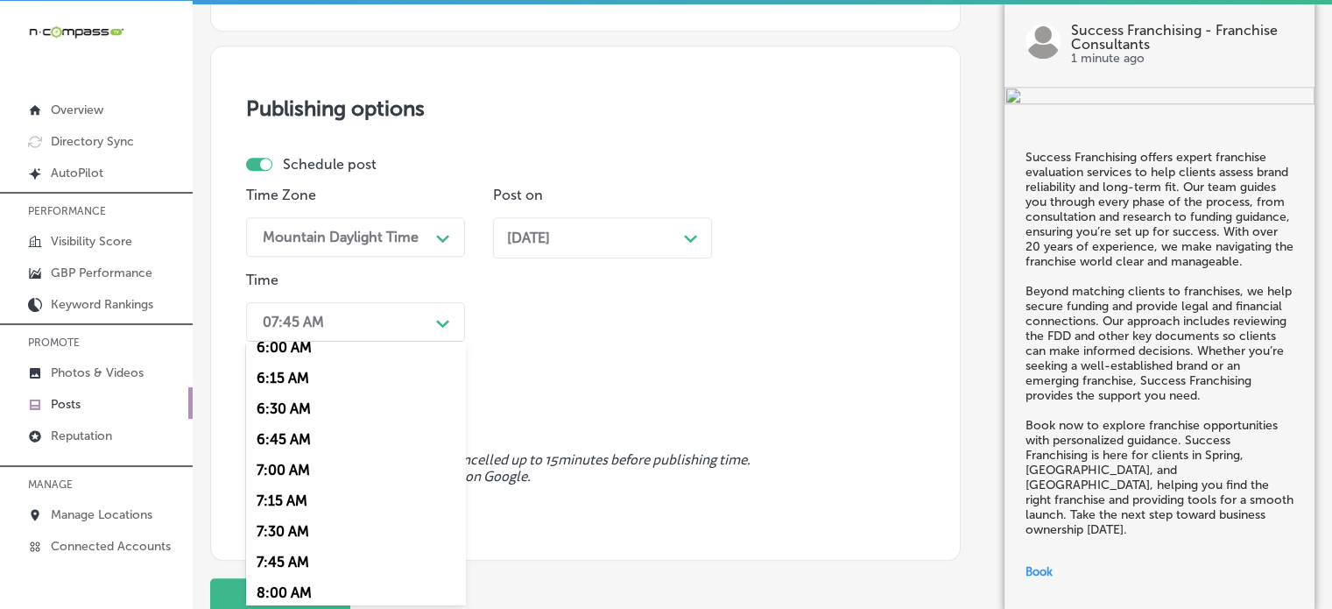
scroll to position [750, 0]
click at [289, 467] on div "7:00 AM" at bounding box center [355, 469] width 219 height 31
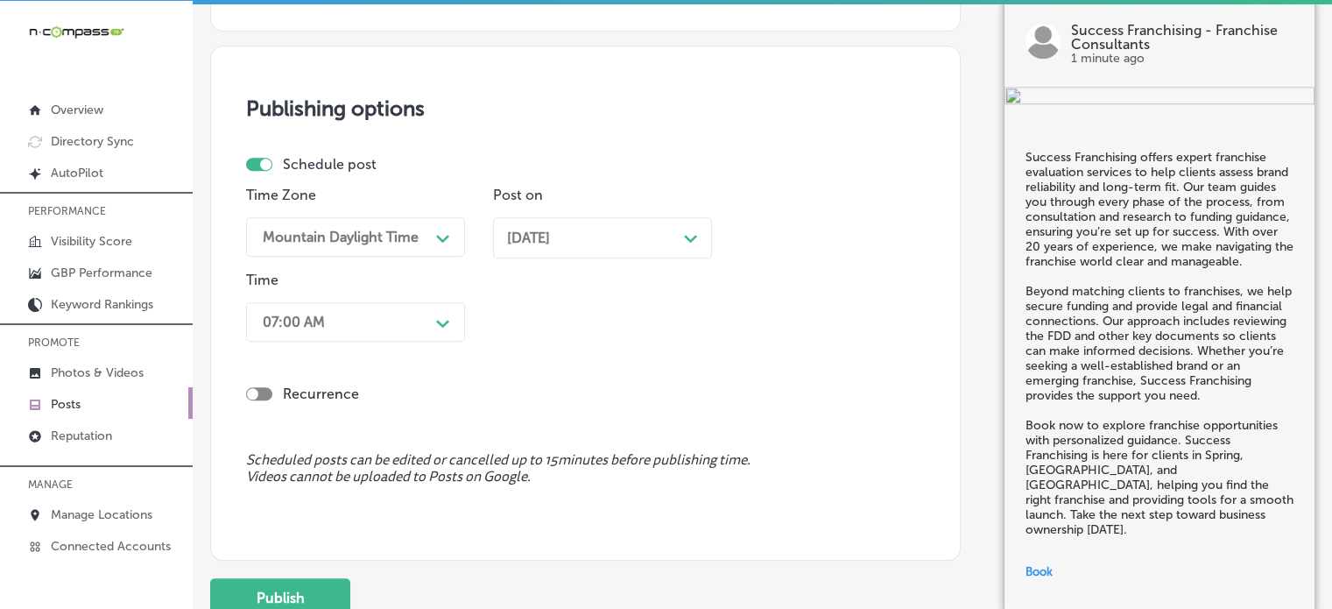
scroll to position [1678, 0]
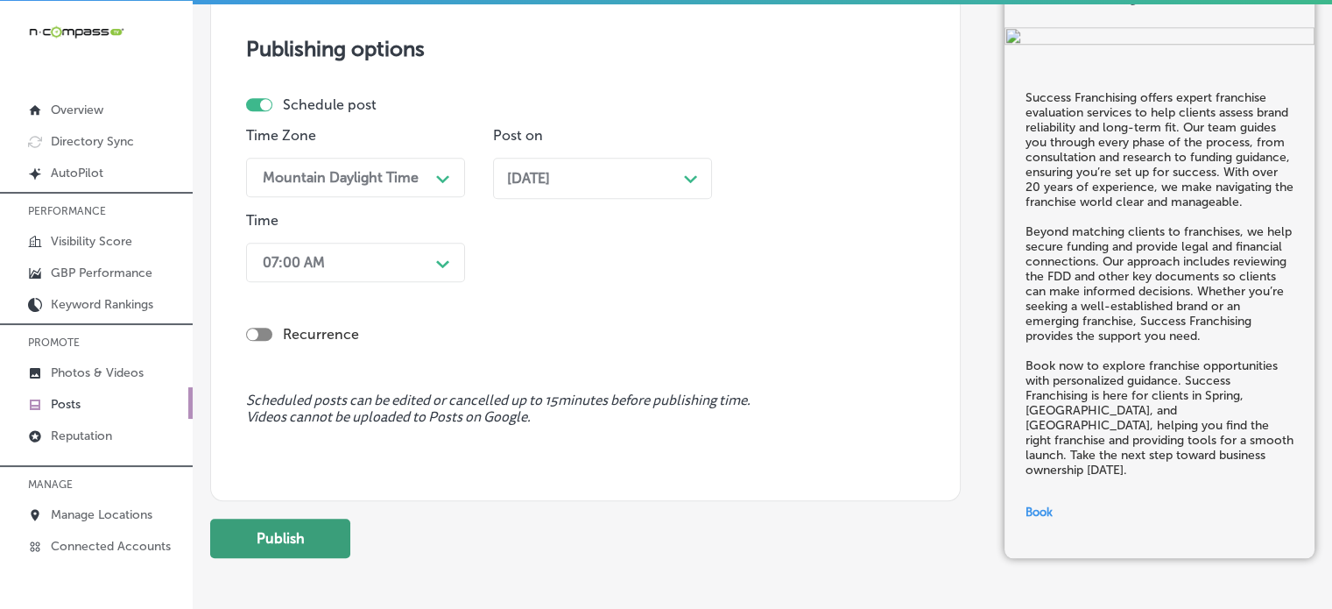
click at [313, 528] on button "Publish" at bounding box center [280, 538] width 140 height 39
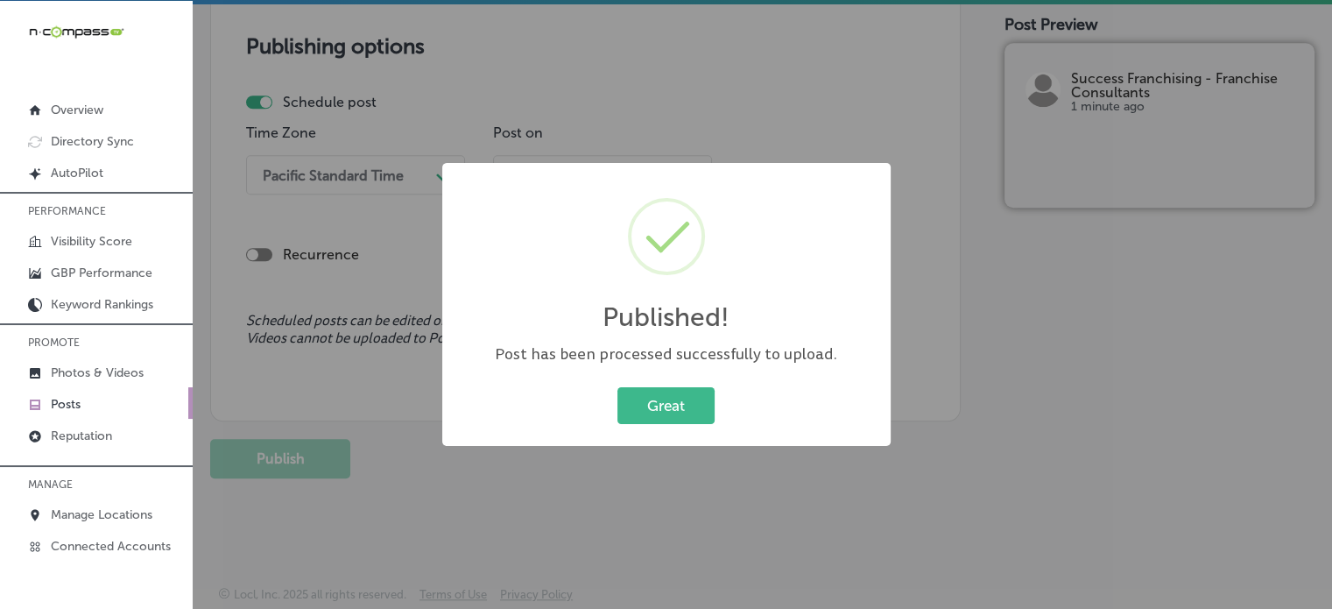
scroll to position [1521, 0]
click at [680, 414] on button "Great" at bounding box center [665, 405] width 97 height 36
